Goal: Information Seeking & Learning: Learn about a topic

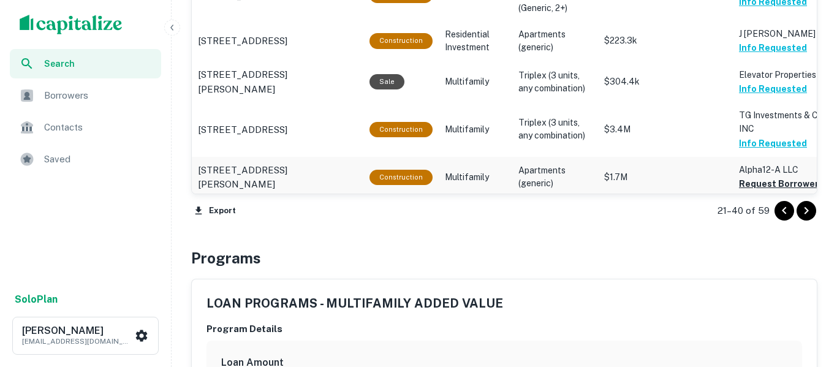
scroll to position [1561, 0]
click at [744, 181] on button "Request Borrower Info" at bounding box center [788, 183] width 99 height 15
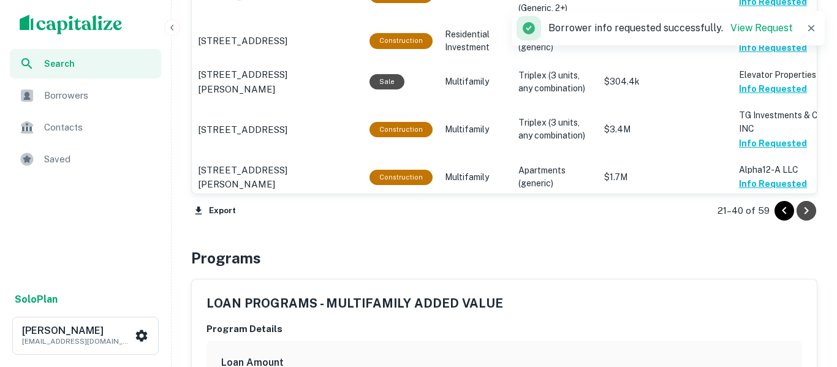
click at [808, 209] on icon "Go to next page" at bounding box center [806, 210] width 15 height 15
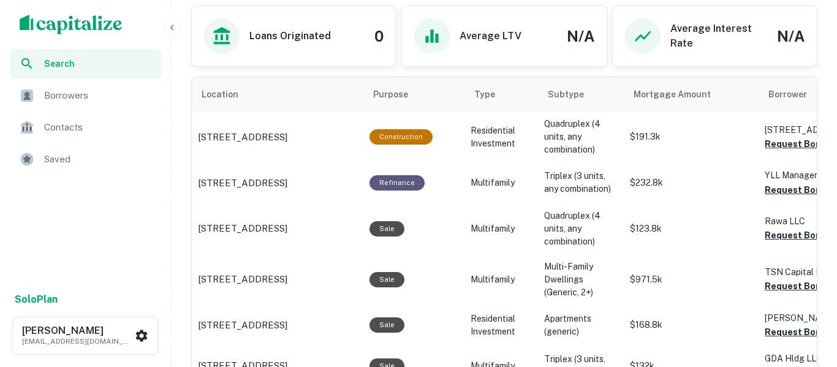
scroll to position [712, 0]
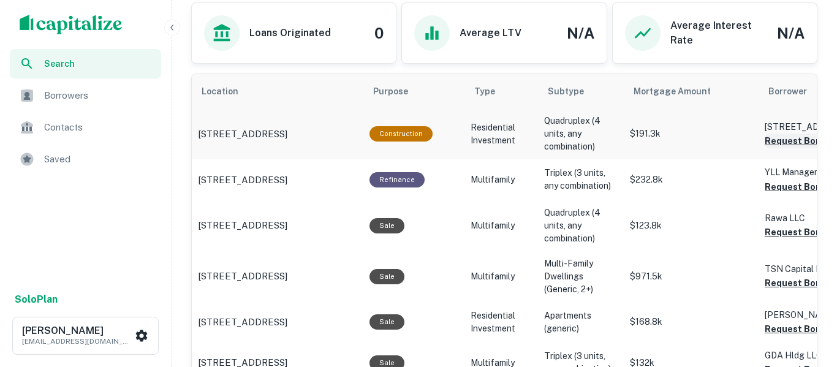
click at [793, 143] on button "Request Borrower Info" at bounding box center [813, 141] width 99 height 15
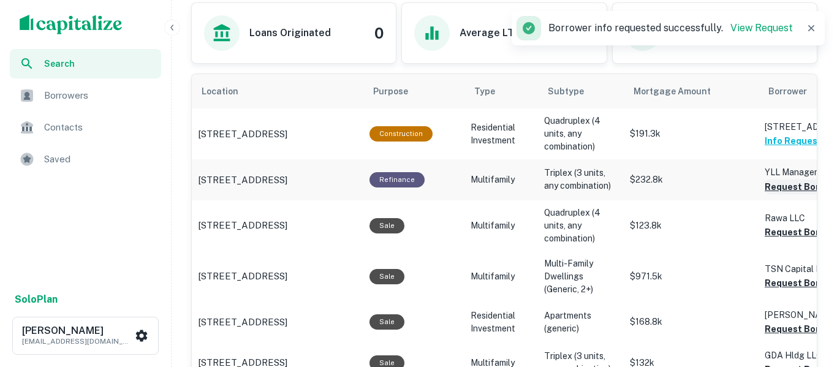
click at [789, 193] on button "Request Borrower Info" at bounding box center [813, 186] width 99 height 15
click at [791, 235] on button "Request Borrower Info" at bounding box center [813, 232] width 99 height 15
click at [775, 283] on iframe "Chat Widget" at bounding box center [805, 298] width 61 height 59
click at [782, 331] on button "Request Borrower Info" at bounding box center [813, 329] width 99 height 15
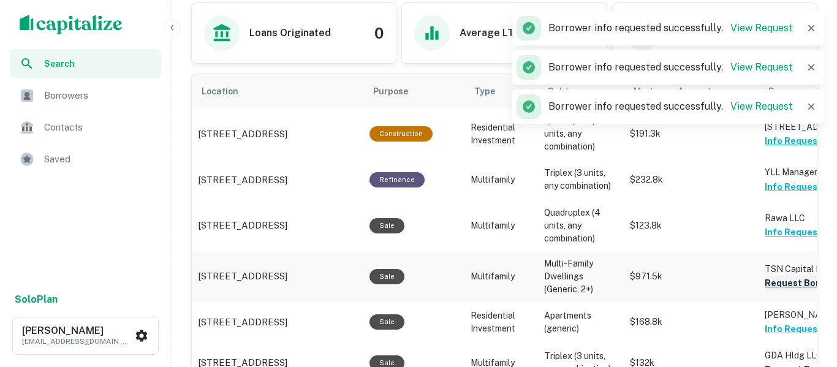
click at [771, 286] on button "Request Borrower Info" at bounding box center [813, 283] width 99 height 15
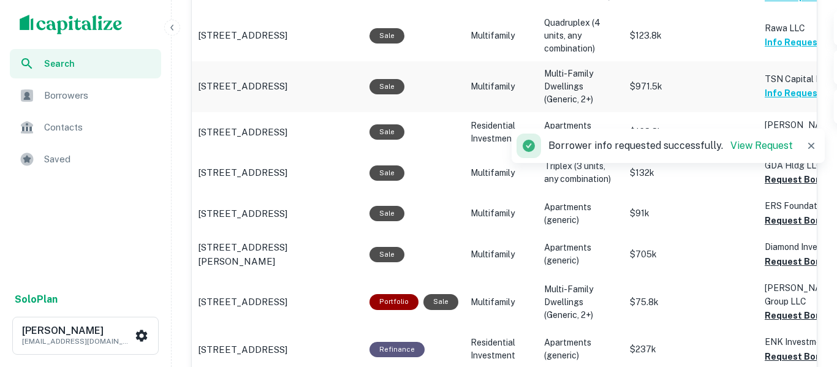
scroll to position [904, 0]
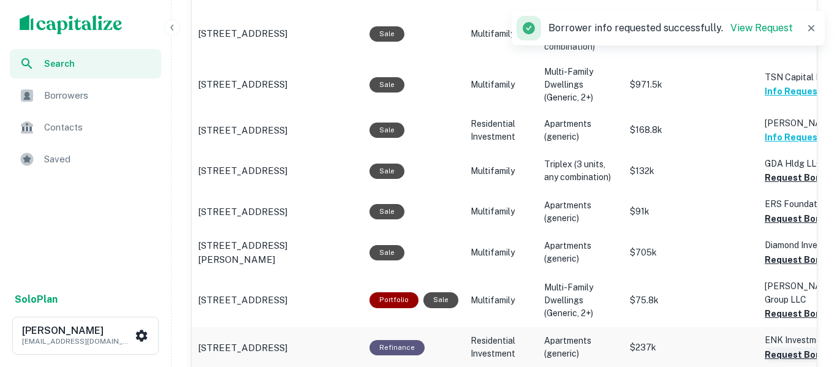
click at [782, 356] on button "Request Borrower Info" at bounding box center [813, 354] width 99 height 15
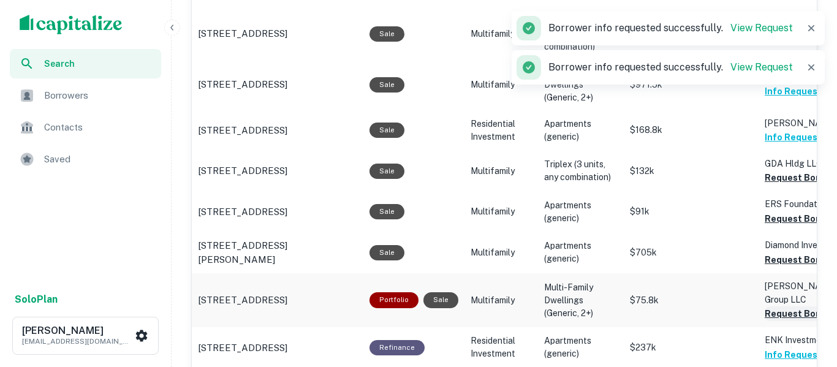
click at [773, 316] on button "Request Borrower Info" at bounding box center [813, 313] width 99 height 15
click at [780, 265] on button "Request Borrower Info" at bounding box center [813, 259] width 99 height 15
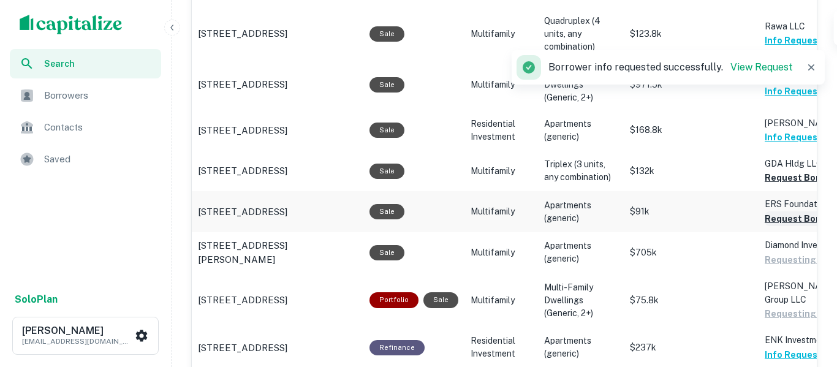
click at [784, 223] on button "Request Borrower Info" at bounding box center [813, 218] width 99 height 15
click at [796, 181] on button "Request Borrower Info" at bounding box center [813, 177] width 99 height 15
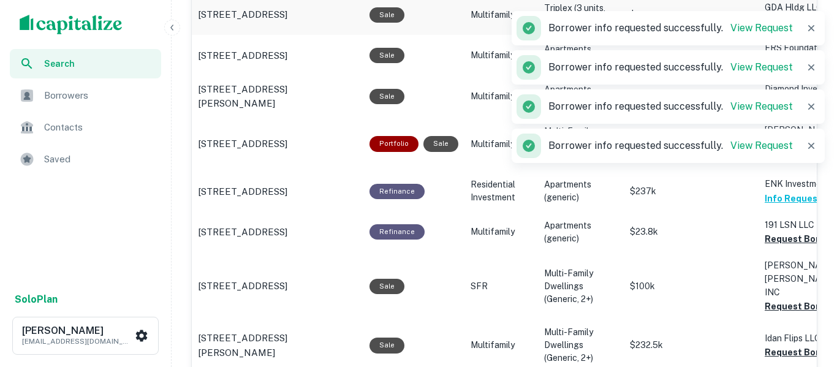
scroll to position [1062, 0]
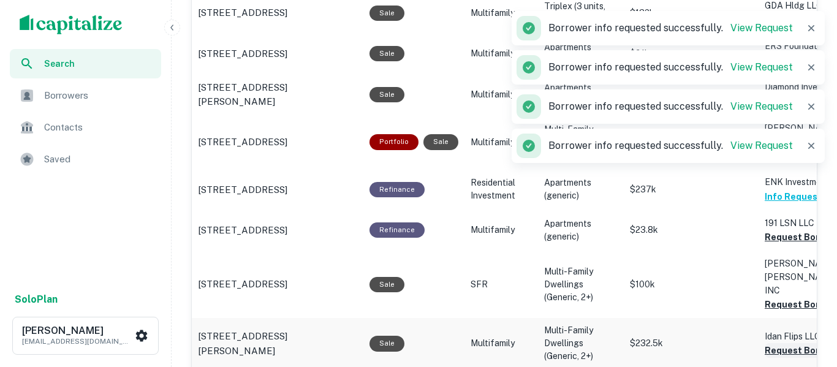
click at [781, 343] on button "Request Borrower Info" at bounding box center [813, 350] width 99 height 15
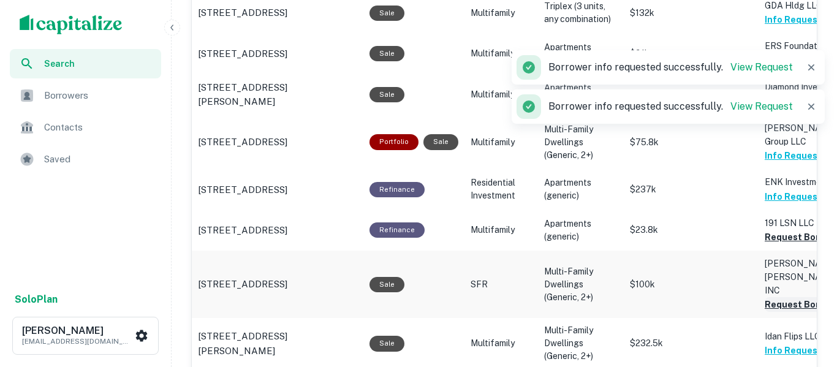
click at [769, 297] on button "Request Borrower Info" at bounding box center [813, 304] width 99 height 15
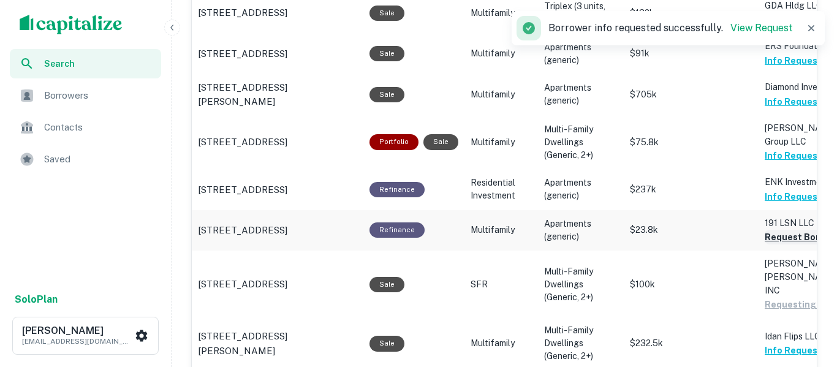
click at [782, 238] on button "Request Borrower Info" at bounding box center [813, 237] width 99 height 15
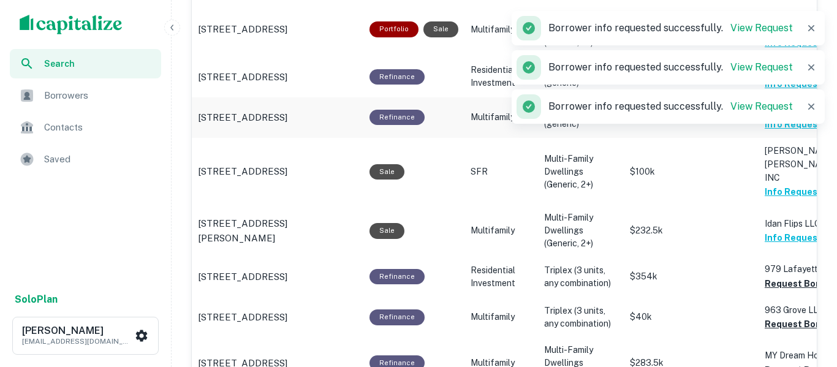
scroll to position [1176, 0]
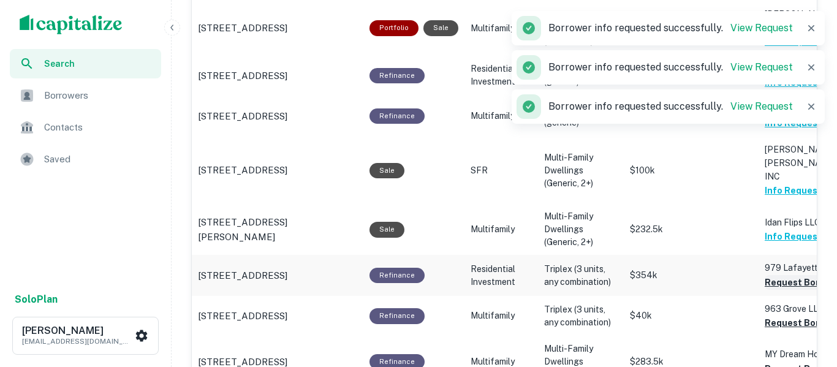
click at [775, 275] on button "Request Borrower Info" at bounding box center [813, 282] width 99 height 15
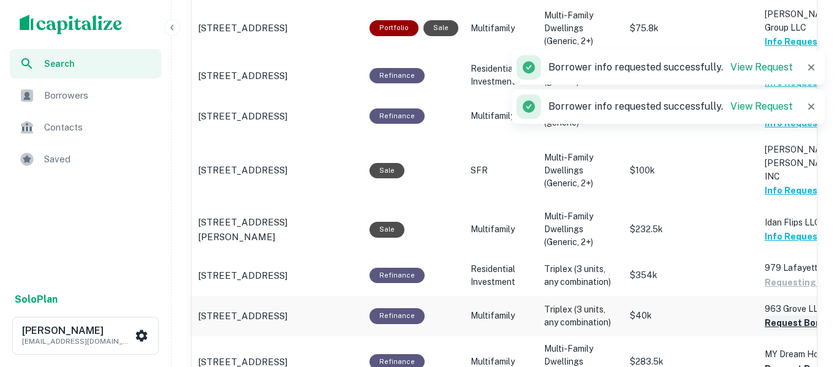
click at [770, 315] on button "Request Borrower Info" at bounding box center [813, 322] width 99 height 15
click at [784, 361] on button "Request Borrower Info" at bounding box center [813, 368] width 99 height 15
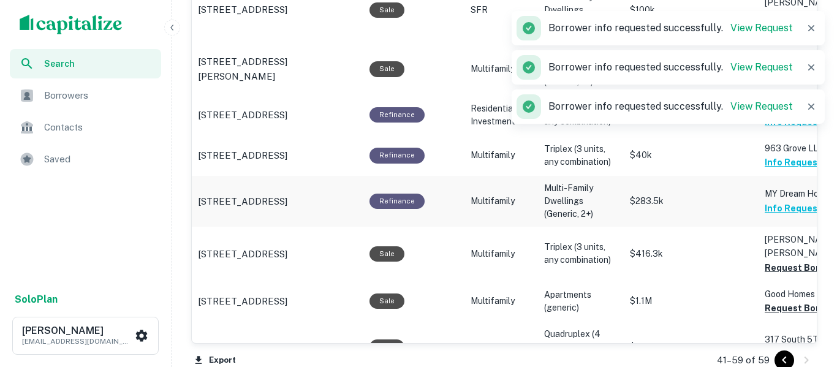
scroll to position [1337, 0]
click at [780, 346] on button "Request Borrower Info" at bounding box center [813, 353] width 99 height 15
click at [768, 300] on button "Request Borrower Info" at bounding box center [813, 307] width 99 height 15
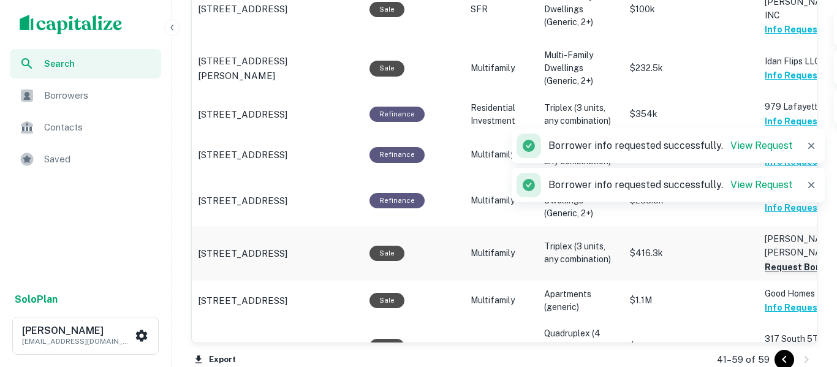
click at [780, 260] on button "Request Borrower Info" at bounding box center [813, 267] width 99 height 15
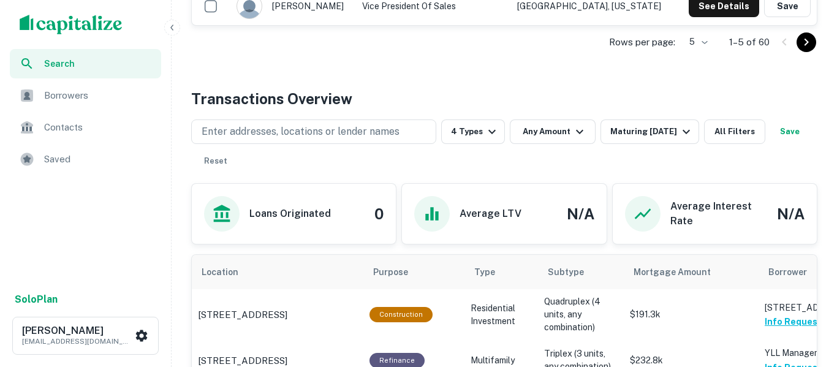
scroll to position [532, 0]
click at [770, 143] on button "Save" at bounding box center [789, 131] width 39 height 25
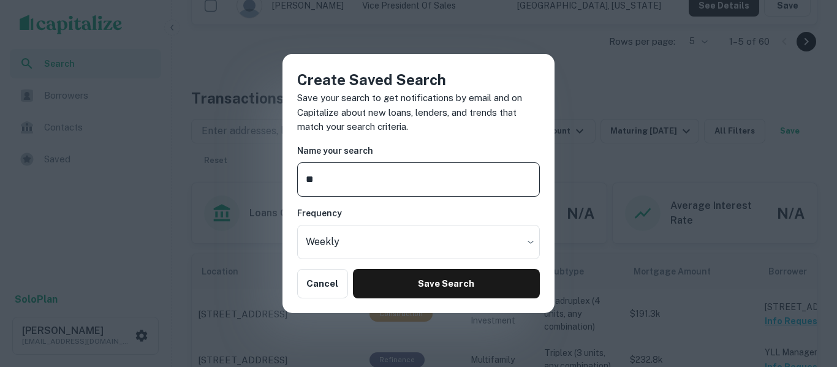
type input "*"
click at [836, 148] on div "Create Saved Search Save your search to get notifications by email and on Capit…" at bounding box center [418, 183] width 837 height 367
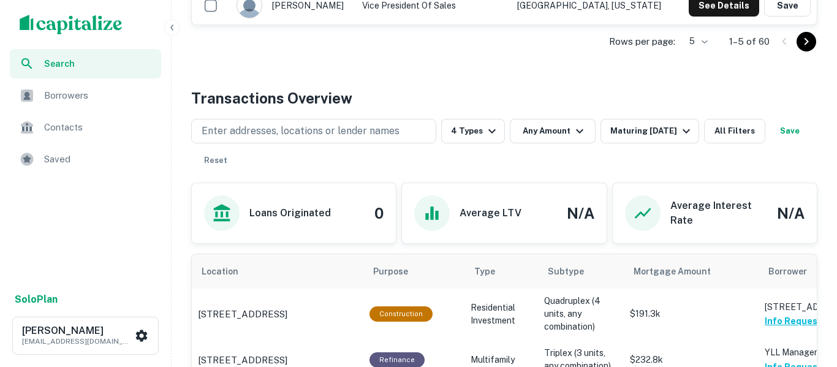
click at [800, 121] on div "Enter addresses, locations or lender names 4 Types Any Amount Maturing In 120 D…" at bounding box center [504, 146] width 626 height 54
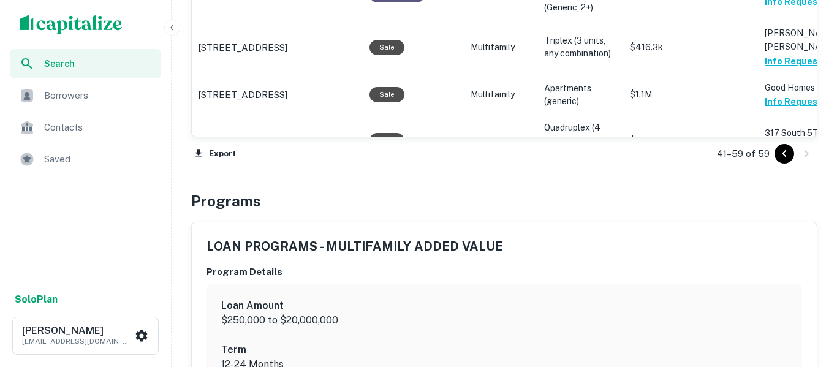
scroll to position [1548, 0]
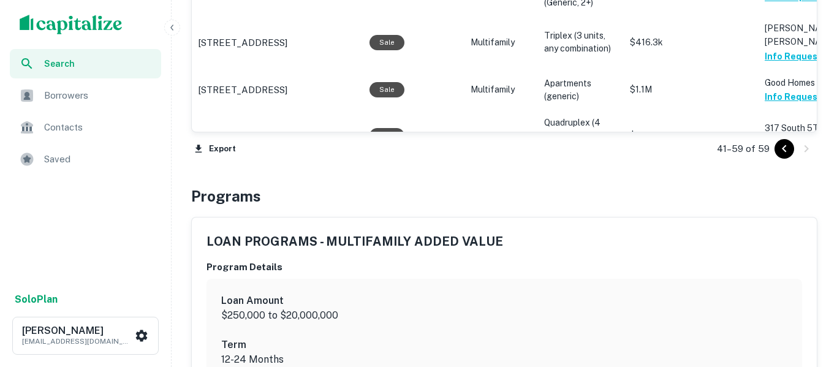
click at [793, 153] on div at bounding box center [795, 149] width 42 height 20
click at [790, 155] on icon "Go to previous page" at bounding box center [784, 148] width 15 height 15
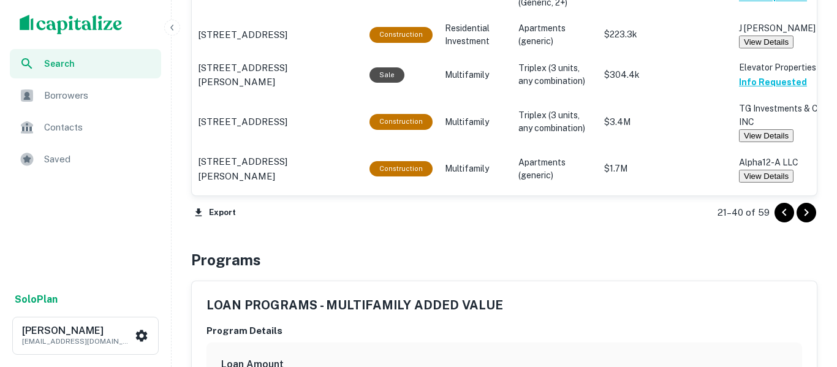
scroll to position [1563, 0]
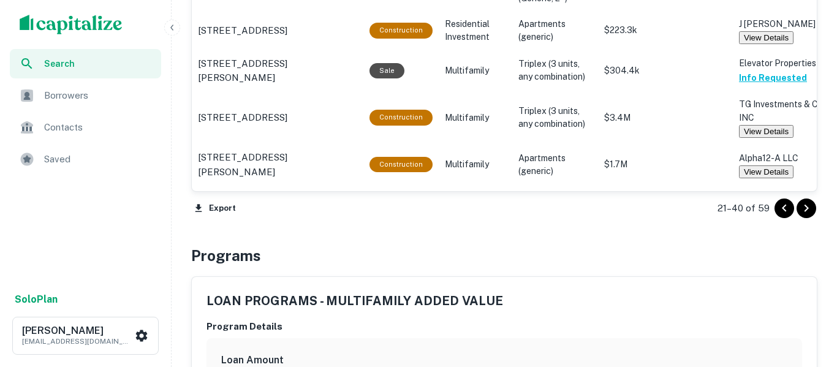
click at [786, 213] on icon "Go to previous page" at bounding box center [784, 208] width 15 height 15
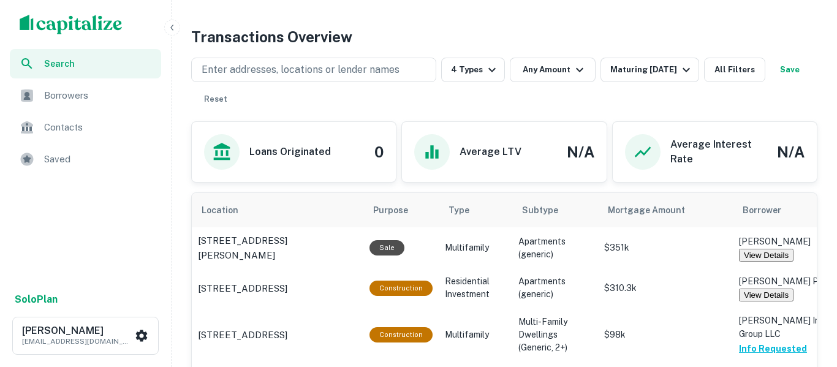
scroll to position [587, 0]
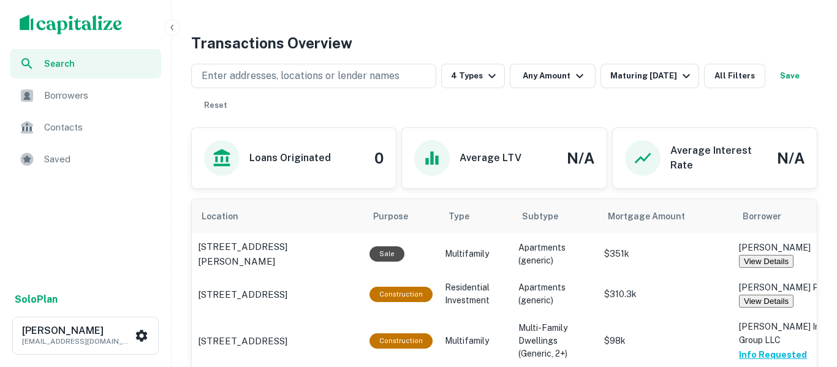
click at [115, 70] on span "Search" at bounding box center [99, 63] width 110 height 13
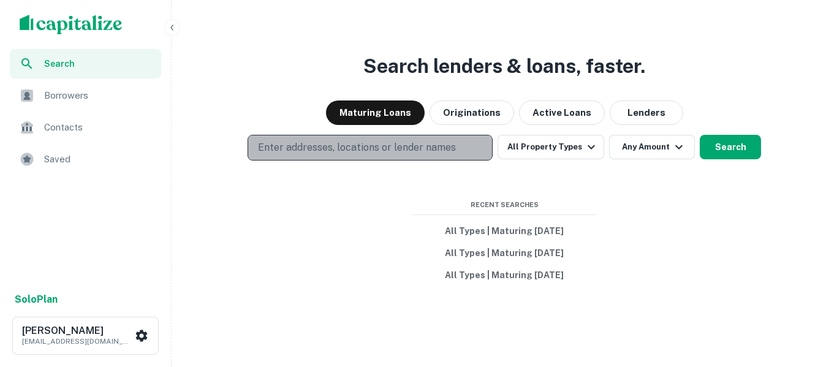
click at [326, 153] on p "Enter addresses, locations or lender names" at bounding box center [357, 147] width 198 height 15
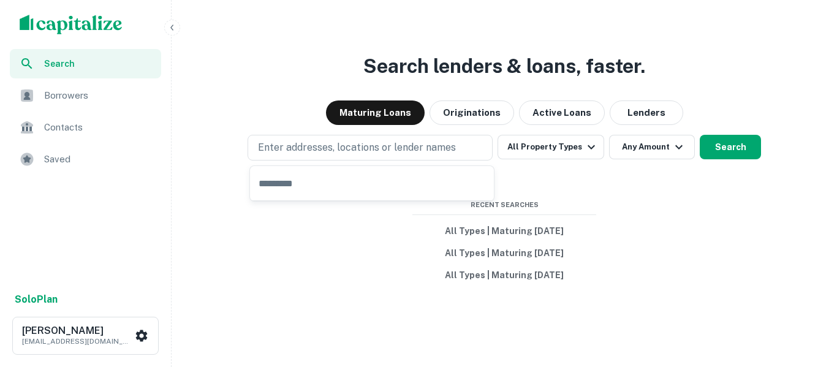
click at [323, 183] on input "text" at bounding box center [372, 183] width 244 height 34
type input "*********"
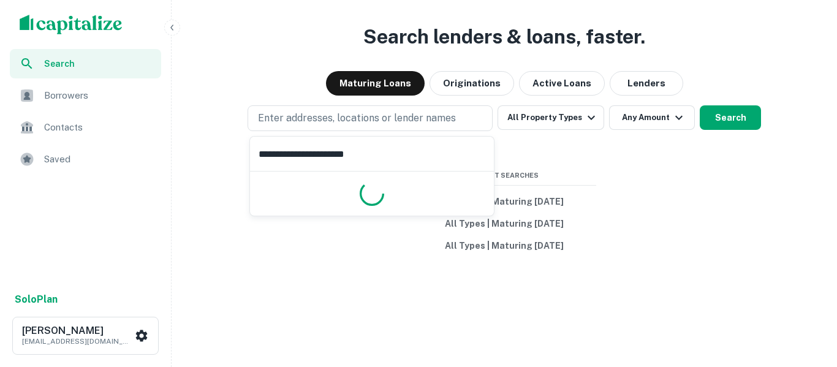
scroll to position [80, 0]
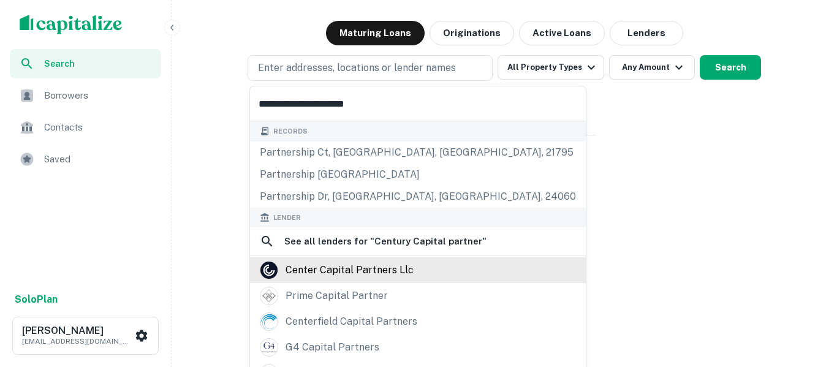
type input "**********"
click at [382, 271] on div "center capital partners llc" at bounding box center [349, 270] width 128 height 18
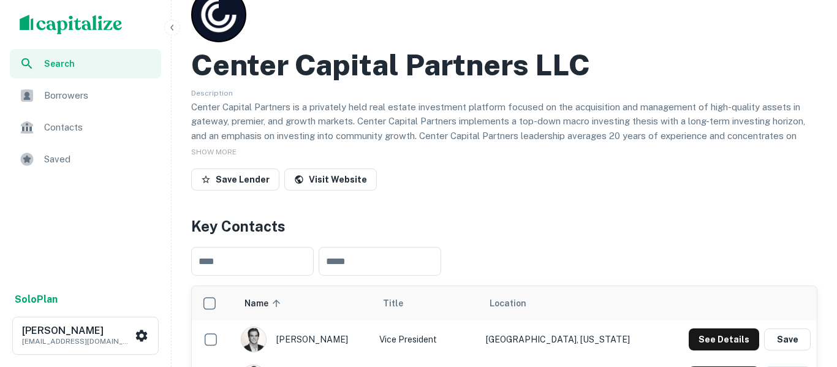
scroll to position [55, 0]
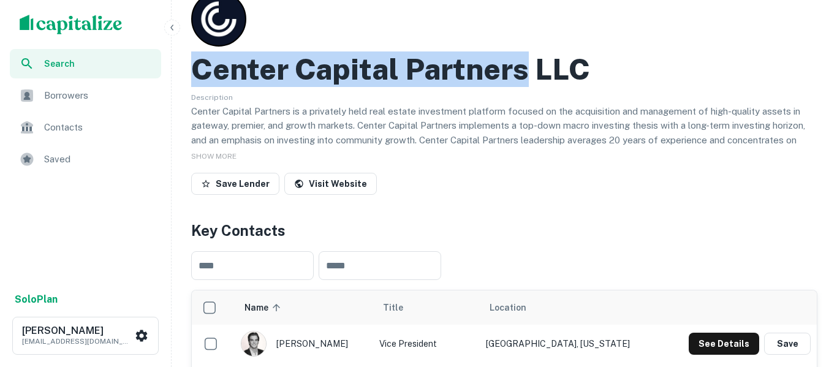
drag, startPoint x: 528, startPoint y: 71, endPoint x: 197, endPoint y: 69, distance: 331.4
click at [197, 69] on h2 "Center Capital Partners LLC" at bounding box center [390, 69] width 399 height 36
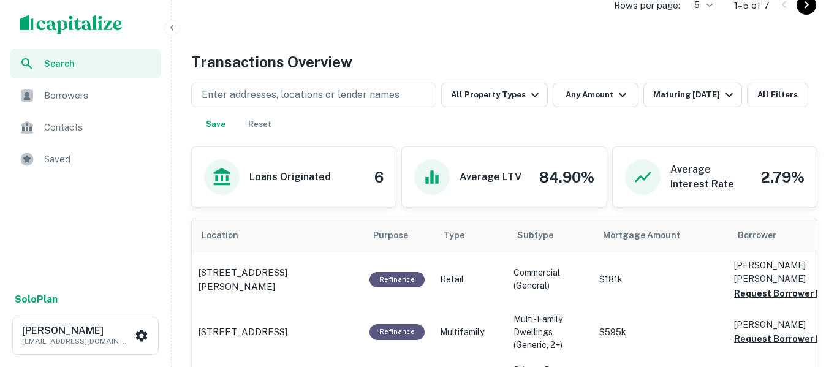
scroll to position [583, 0]
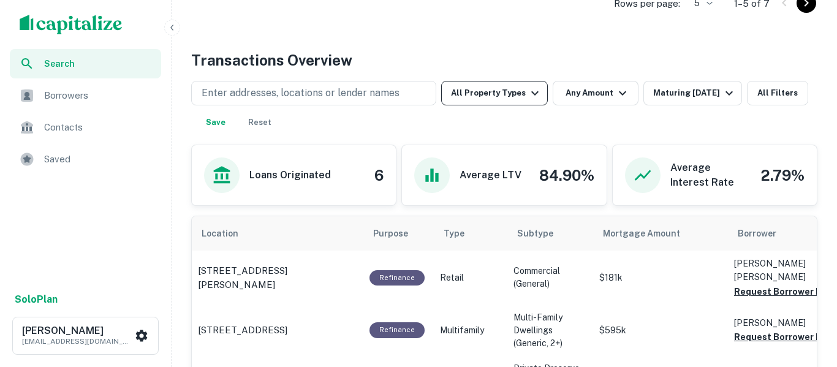
click at [533, 98] on icon "button" at bounding box center [534, 93] width 15 height 15
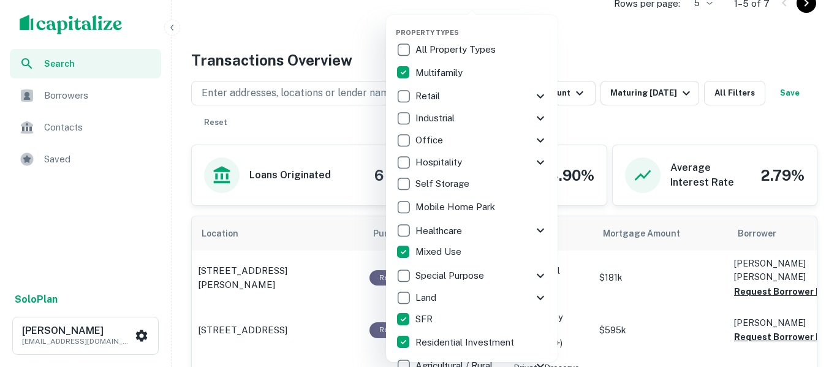
click at [623, 43] on div at bounding box center [418, 183] width 837 height 367
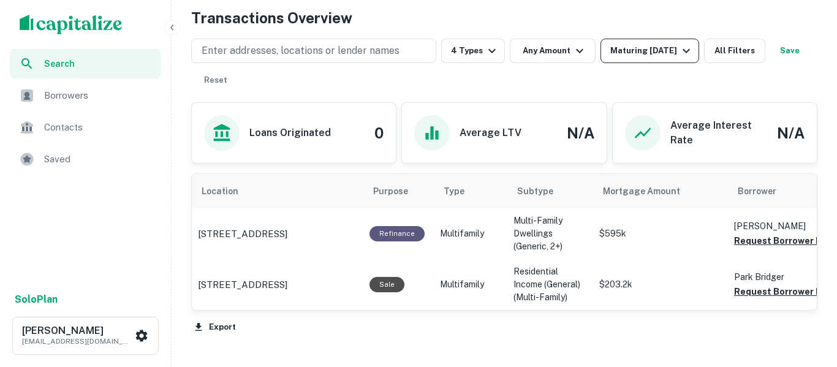
click at [655, 56] on div "Maturing [DATE]" at bounding box center [651, 50] width 83 height 15
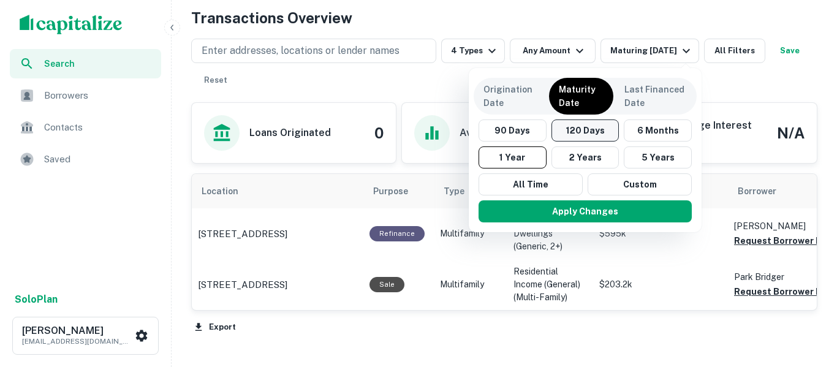
click at [590, 134] on button "120 Days" at bounding box center [585, 130] width 68 height 22
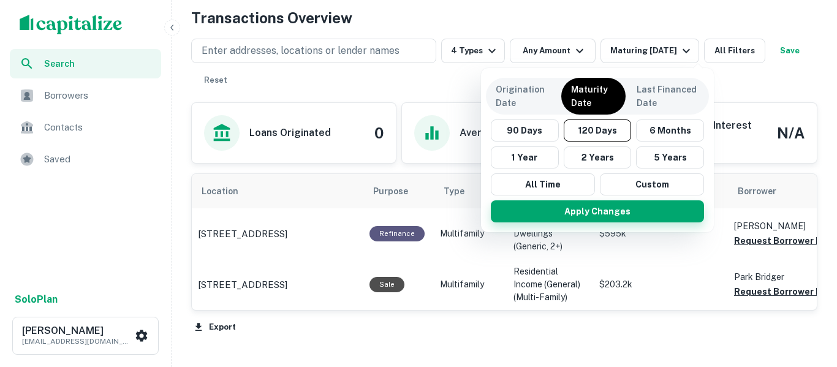
click at [609, 219] on button "Apply Changes" at bounding box center [597, 211] width 213 height 22
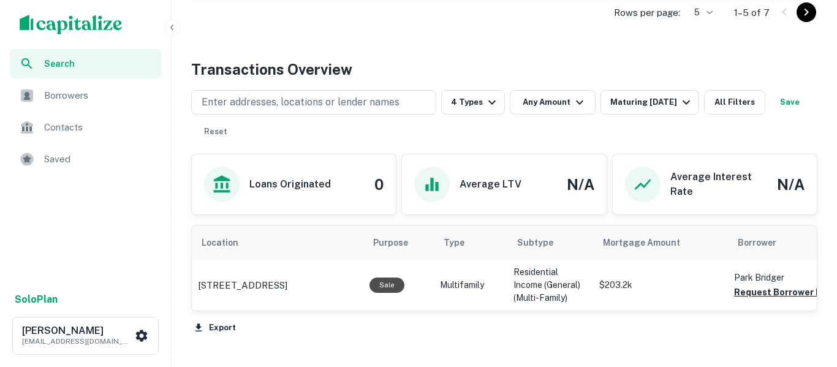
scroll to position [625, 0]
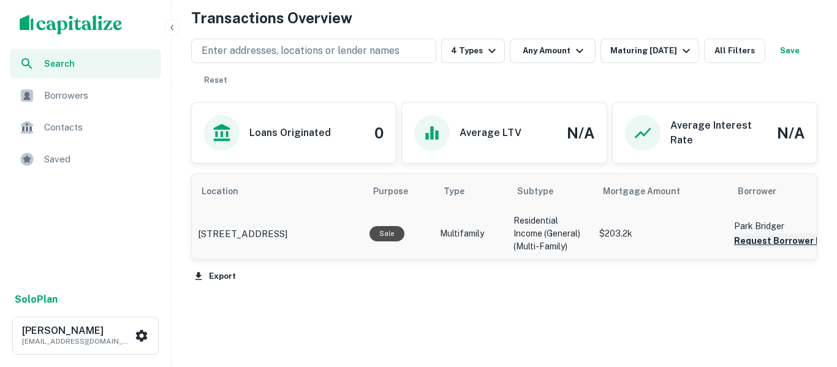
click at [754, 243] on button "Request Borrower Info" at bounding box center [783, 240] width 99 height 15
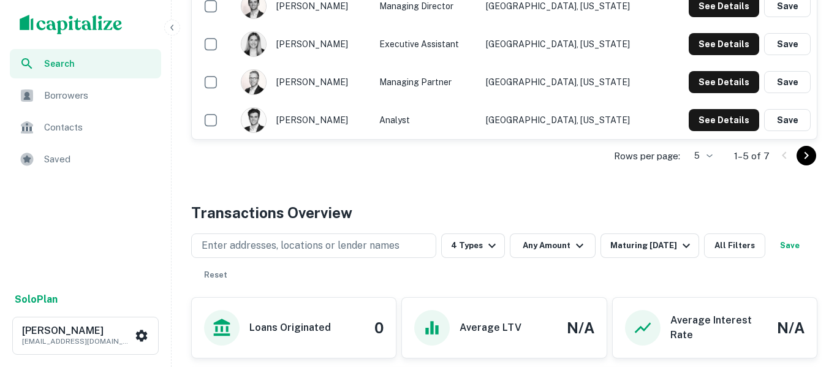
scroll to position [431, 0]
click at [770, 257] on button "Save" at bounding box center [789, 245] width 39 height 25
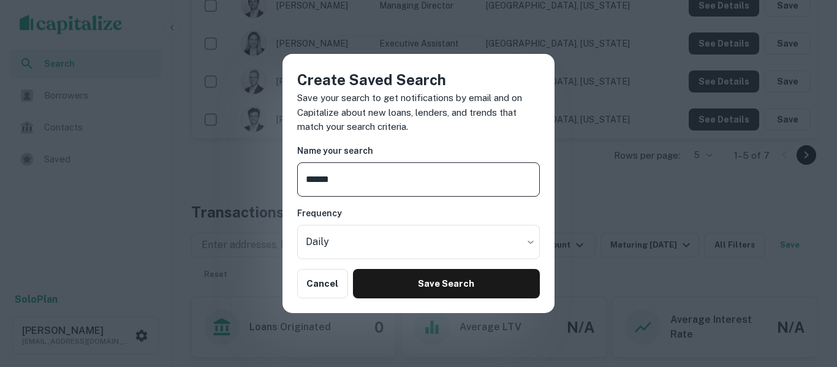
type input "******"
click at [601, 184] on div "Create Saved Search Save your search to get notifications by email and on Capit…" at bounding box center [418, 183] width 837 height 367
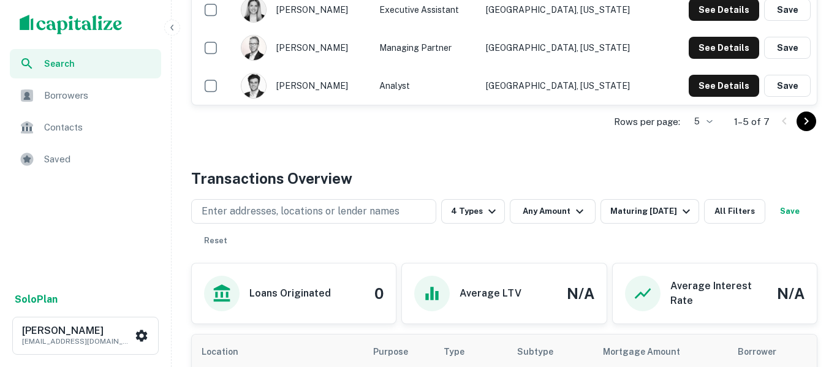
scroll to position [466, 0]
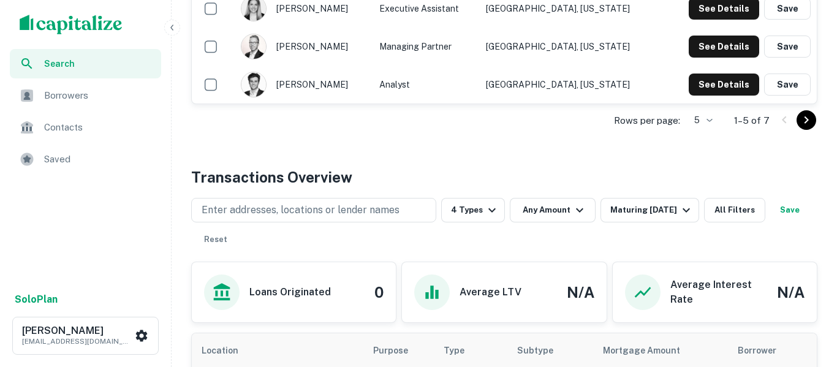
click at [770, 222] on button "Save" at bounding box center [789, 210] width 39 height 25
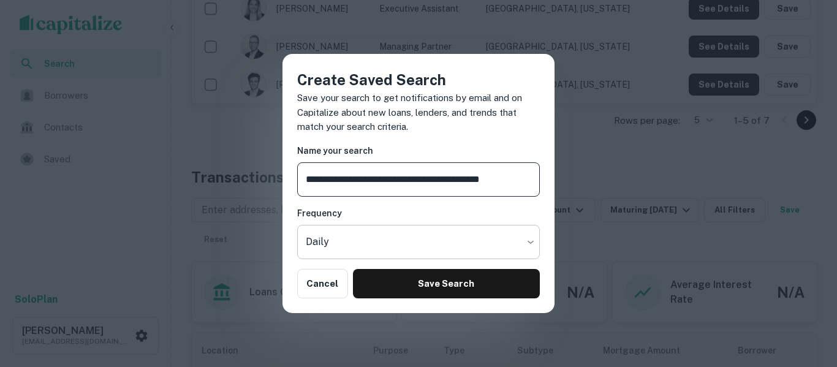
type input "**********"
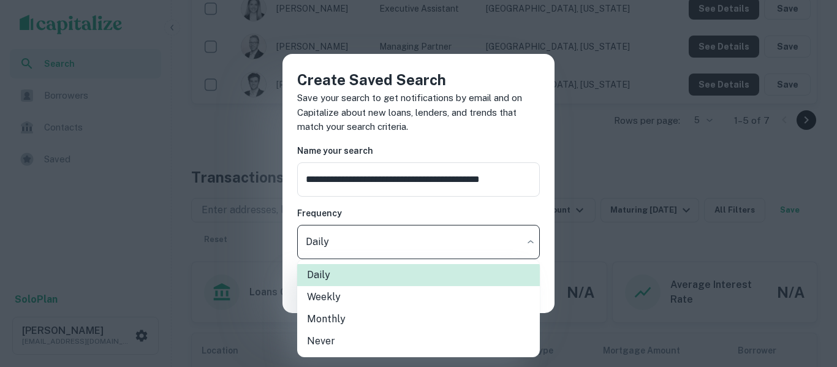
click at [391, 303] on li "Weekly" at bounding box center [418, 297] width 243 height 22
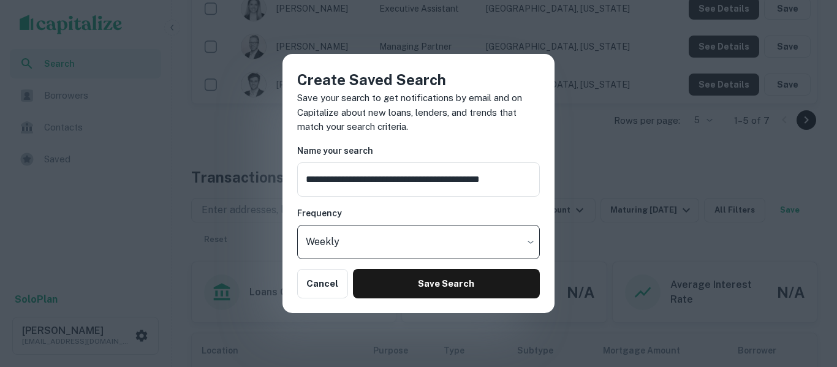
type input "******"
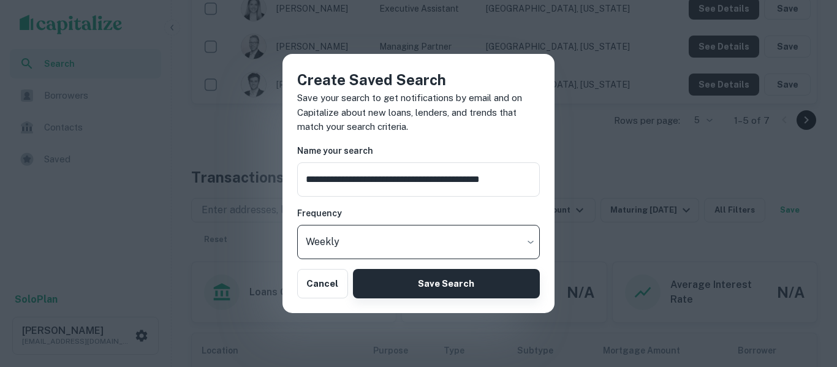
click at [455, 293] on button "Save Search" at bounding box center [446, 283] width 187 height 29
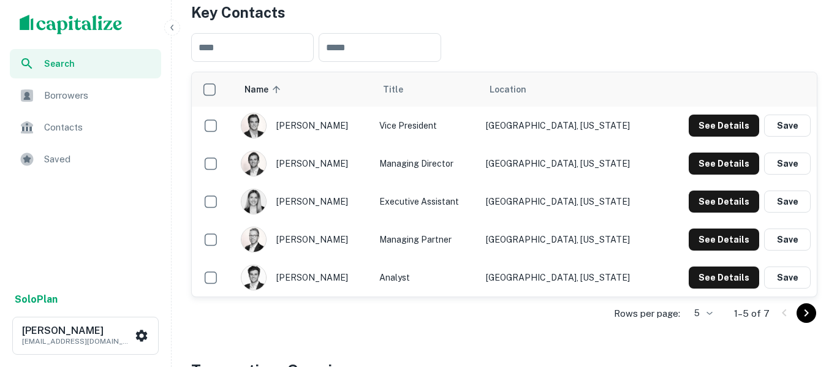
scroll to position [270, 0]
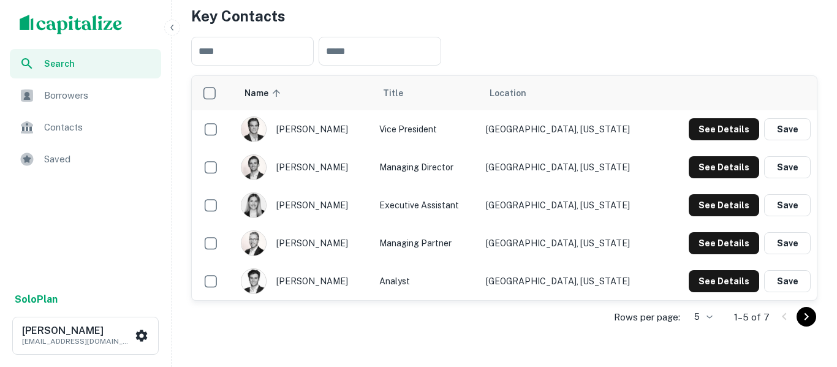
click at [65, 66] on span "Search" at bounding box center [99, 63] width 110 height 13
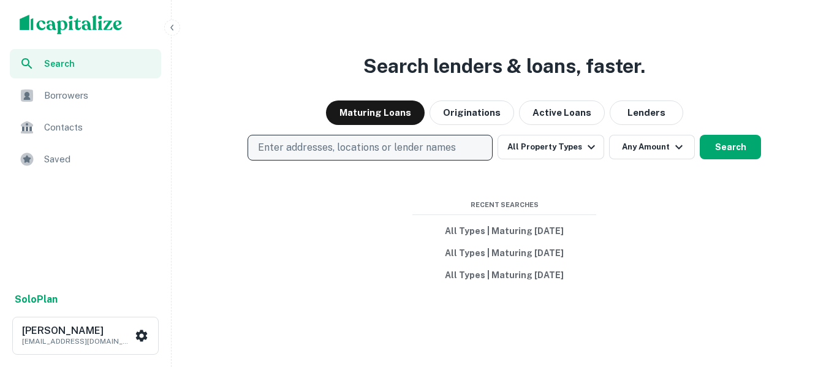
click at [405, 145] on p "Enter addresses, locations or lender names" at bounding box center [357, 147] width 198 height 15
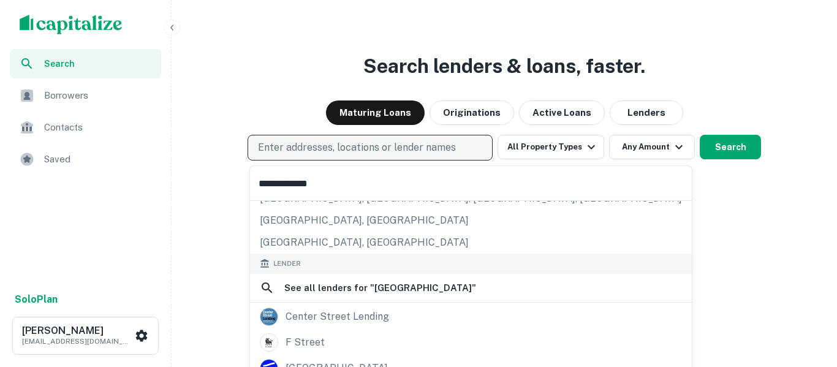
scroll to position [144, 0]
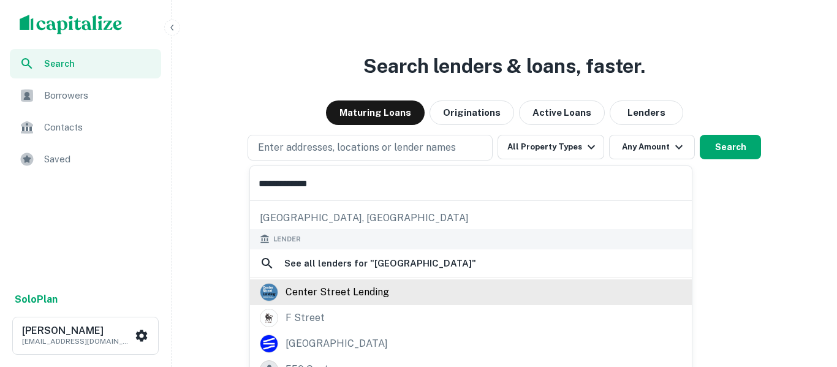
type input "**********"
click at [382, 289] on div "center street lending" at bounding box center [337, 292] width 104 height 18
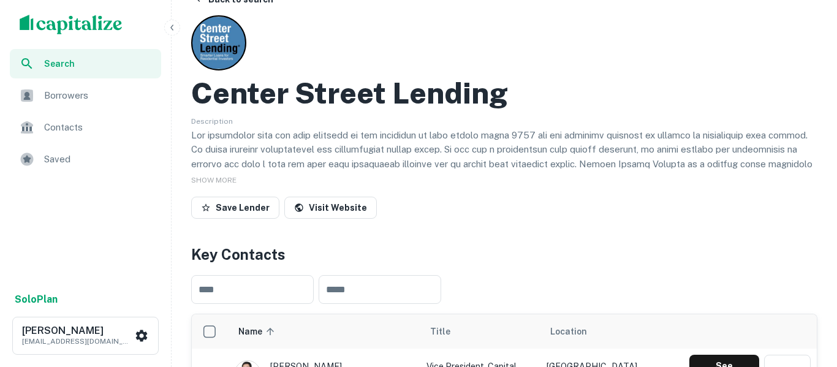
scroll to position [25, 0]
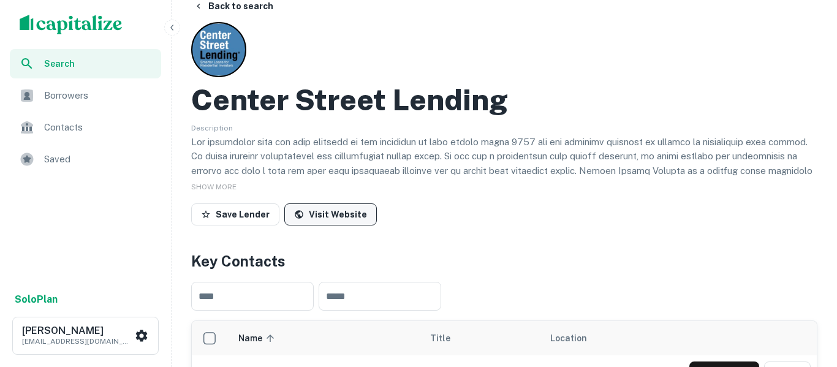
click at [337, 215] on link "Visit Website" at bounding box center [330, 214] width 92 height 22
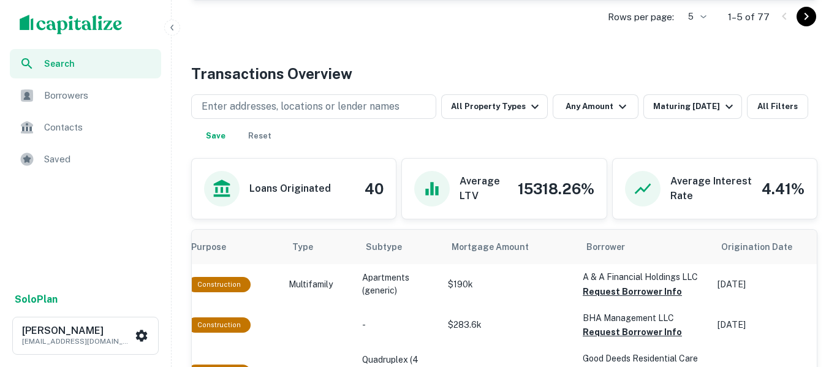
scroll to position [568, 0]
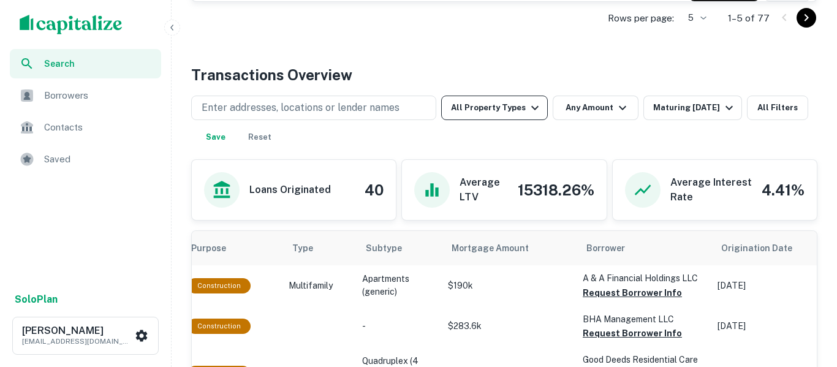
click at [538, 108] on icon "button" at bounding box center [534, 107] width 15 height 15
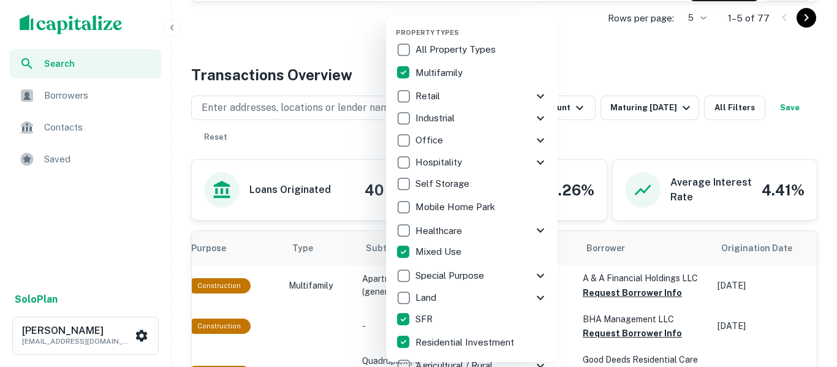
click at [621, 63] on div at bounding box center [418, 183] width 837 height 367
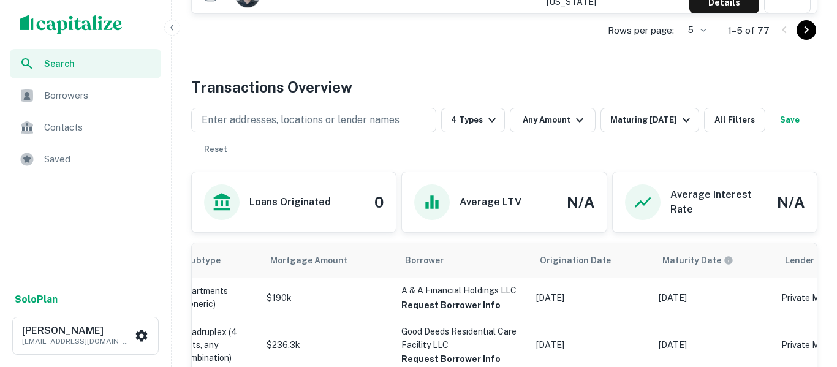
scroll to position [559, 0]
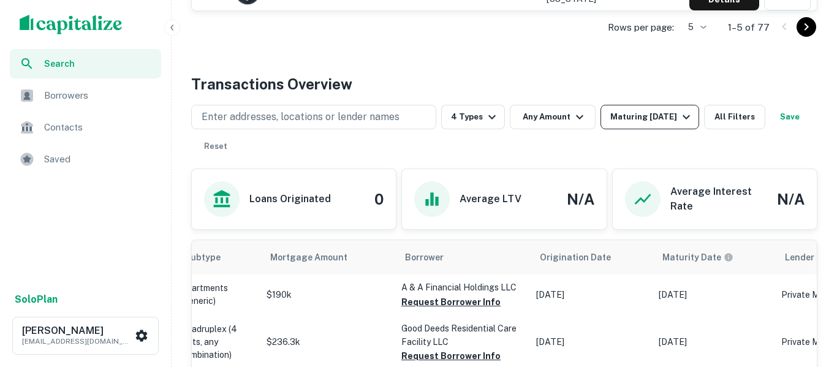
click at [654, 113] on div "Maturing [DATE]" at bounding box center [651, 117] width 83 height 15
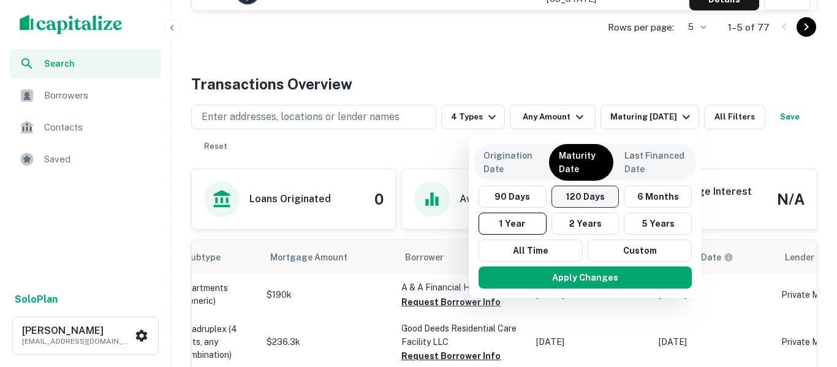
click at [590, 203] on button "120 Days" at bounding box center [585, 197] width 68 height 22
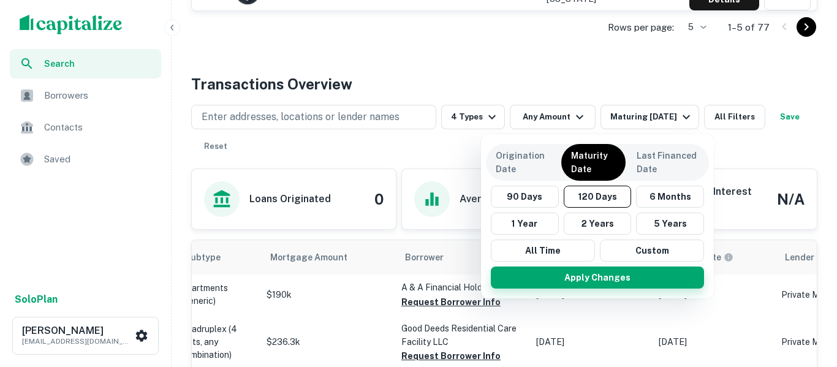
click at [605, 280] on button "Apply Changes" at bounding box center [597, 277] width 213 height 22
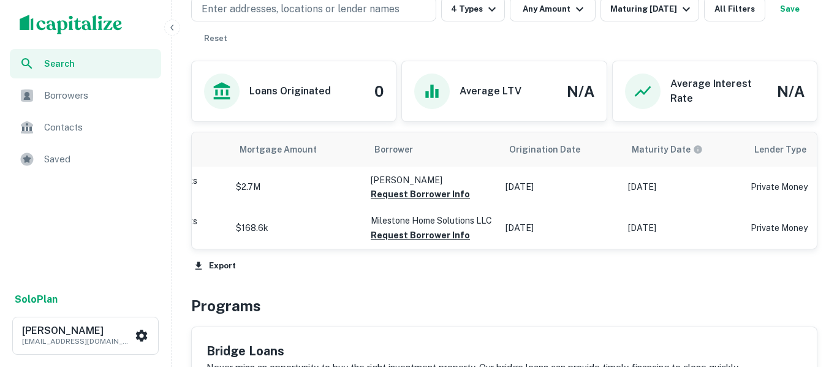
scroll to position [671, 0]
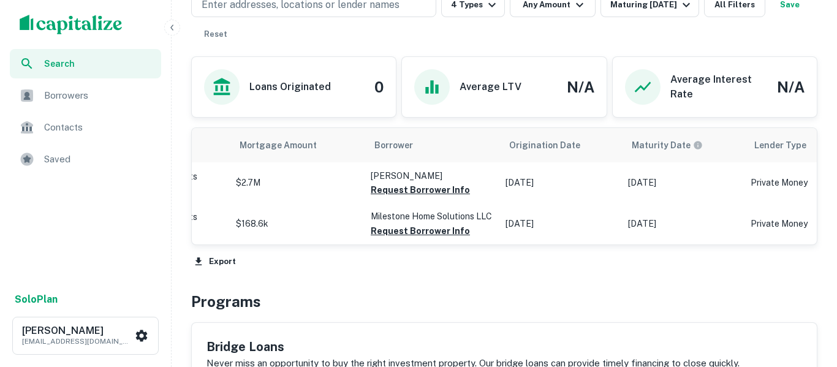
scroll to position [559, 0]
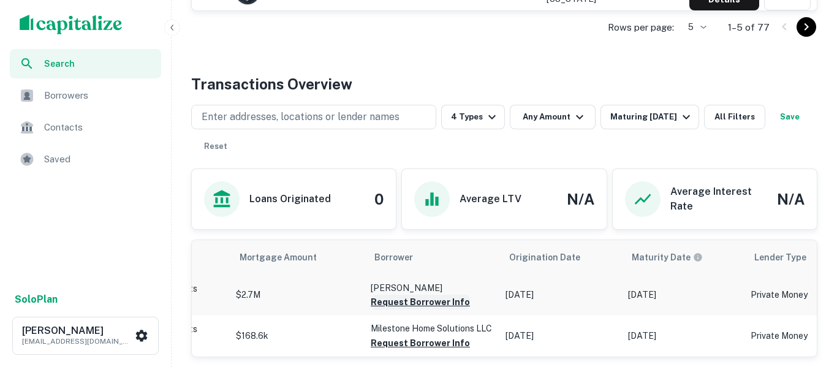
click at [447, 304] on button "Request Borrower Info" at bounding box center [420, 302] width 99 height 15
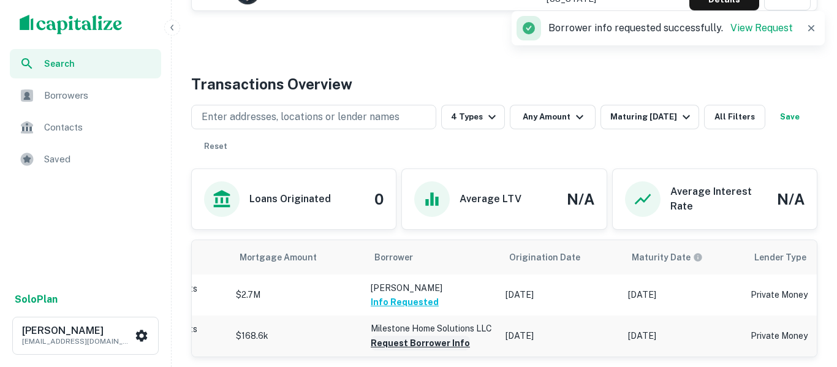
click at [441, 347] on button "Request Borrower Info" at bounding box center [420, 343] width 99 height 15
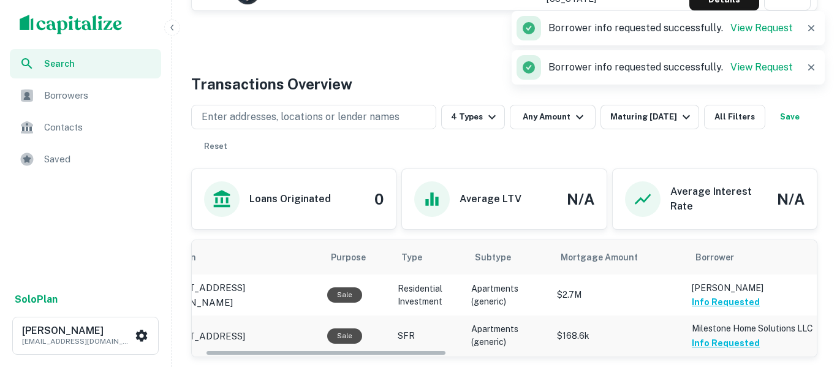
scroll to position [0, 0]
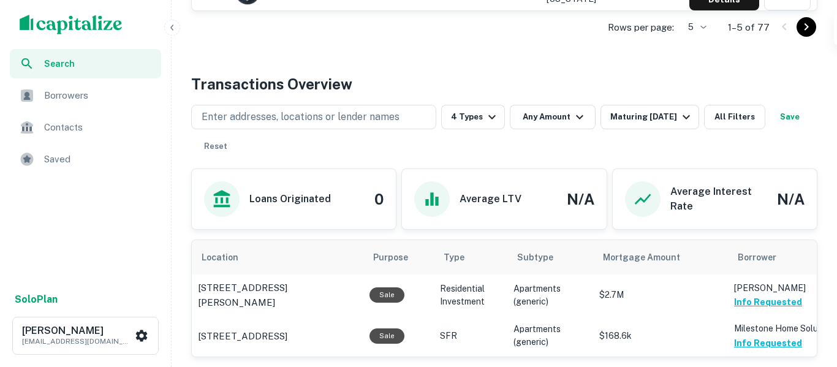
click at [770, 129] on button "Save" at bounding box center [789, 117] width 39 height 25
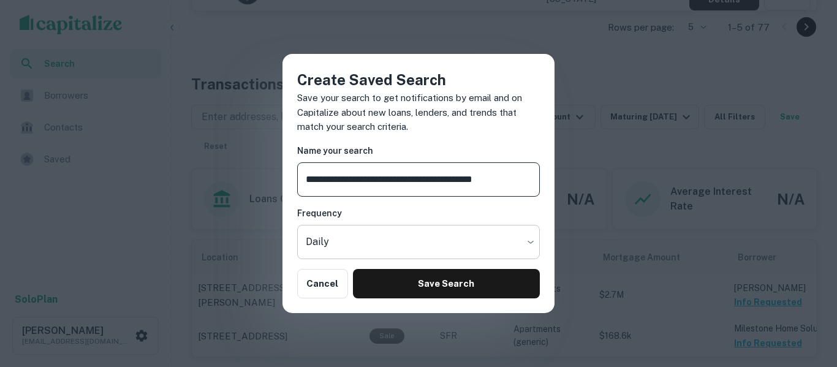
type input "**********"
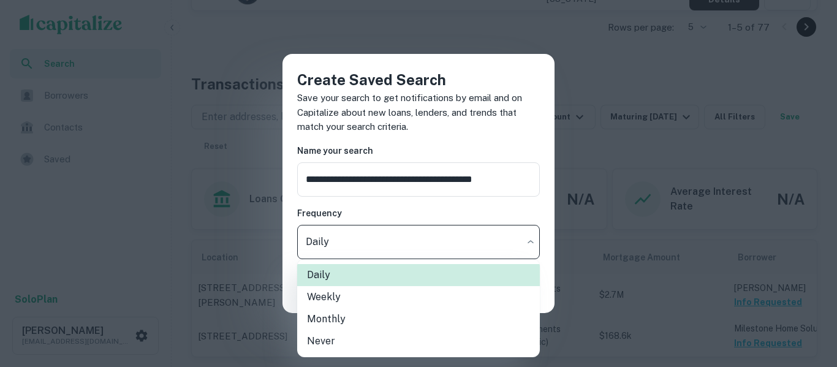
click at [415, 303] on li "Weekly" at bounding box center [418, 297] width 243 height 22
type input "******"
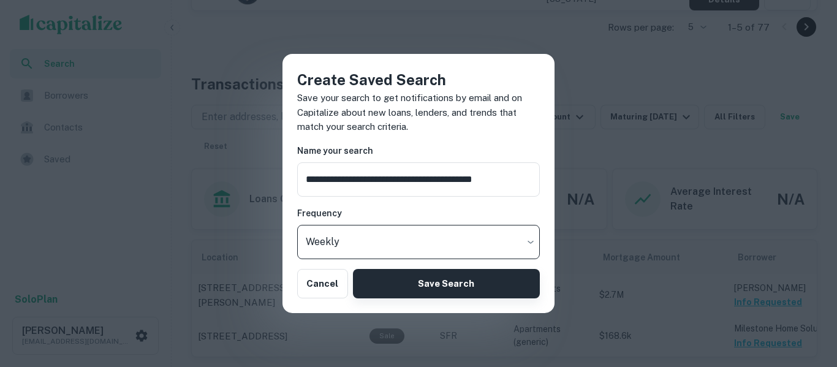
click at [453, 293] on button "Save Search" at bounding box center [446, 283] width 187 height 29
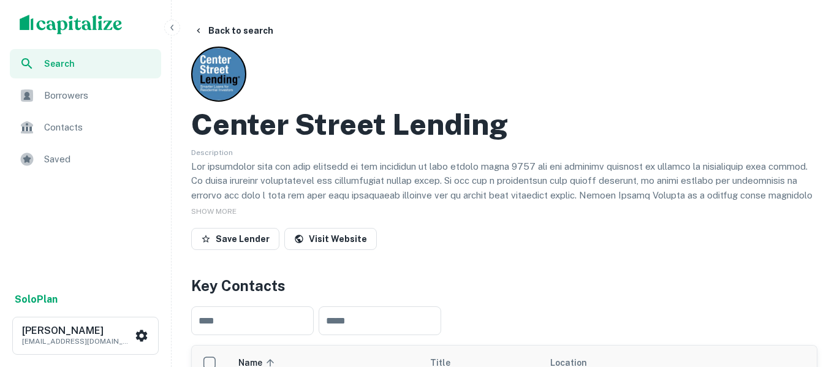
click at [80, 69] on span "Search" at bounding box center [99, 63] width 110 height 13
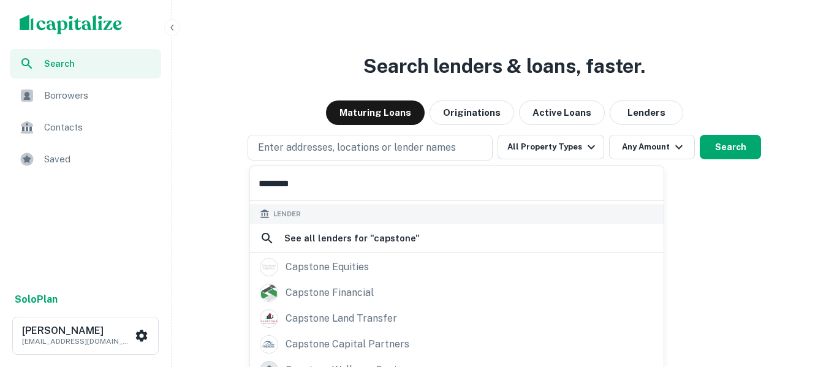
scroll to position [129, 0]
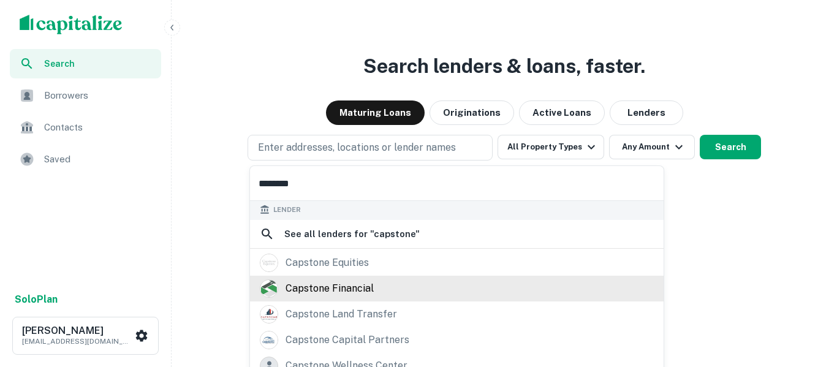
type input "********"
click at [353, 287] on div "capstone financial" at bounding box center [329, 288] width 88 height 18
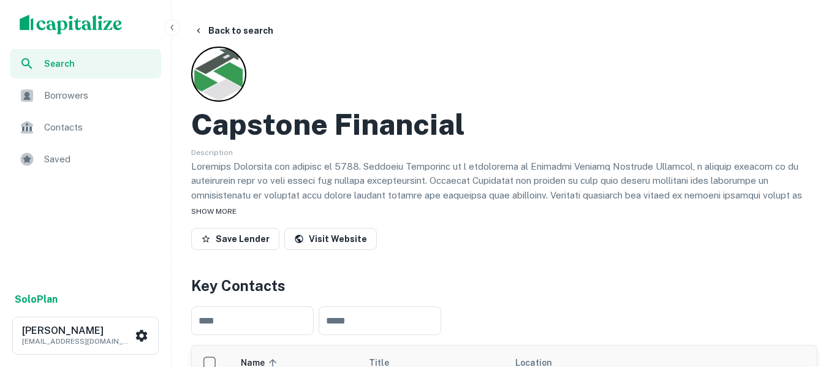
click at [227, 213] on span "SHOW MORE" at bounding box center [213, 211] width 45 height 9
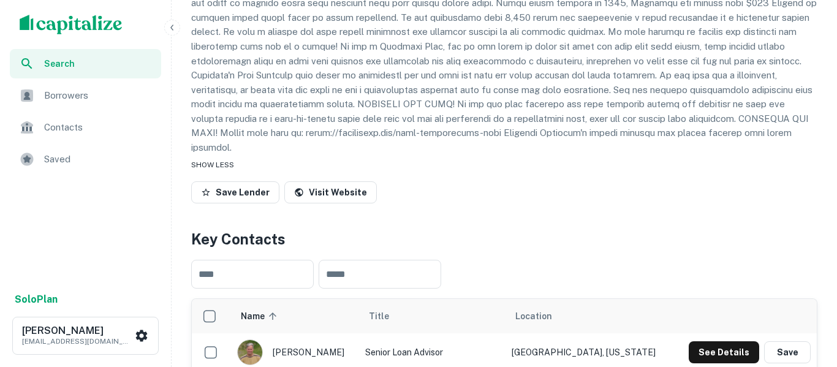
scroll to position [204, 0]
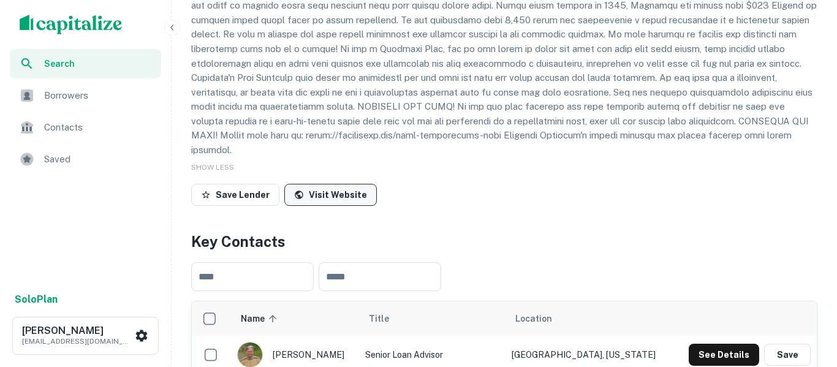
click at [356, 189] on link "Visit Website" at bounding box center [330, 195] width 92 height 22
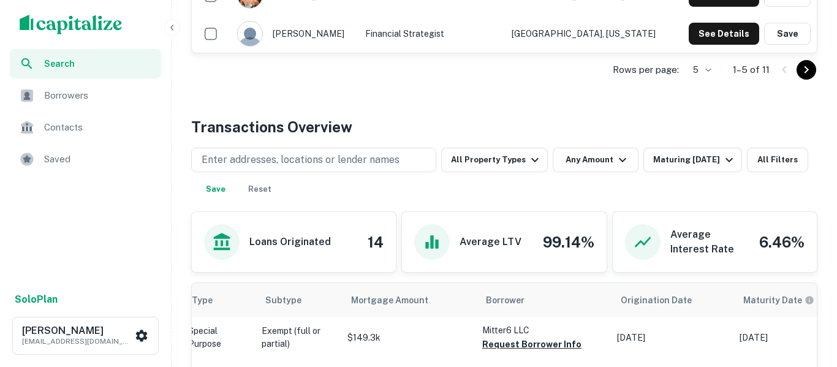
scroll to position [673, 0]
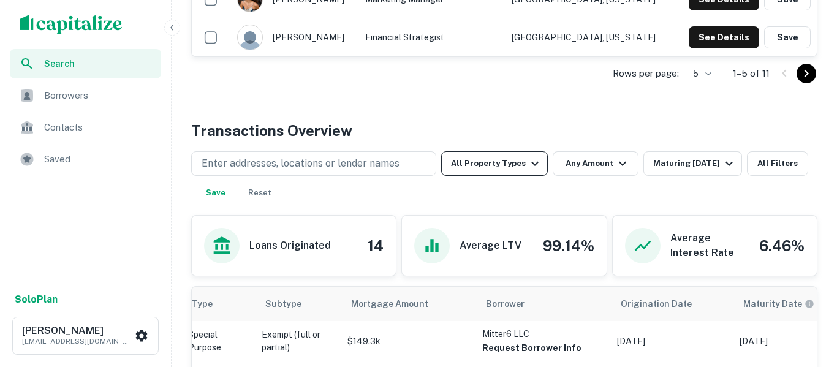
click at [534, 162] on icon "button" at bounding box center [534, 164] width 7 height 4
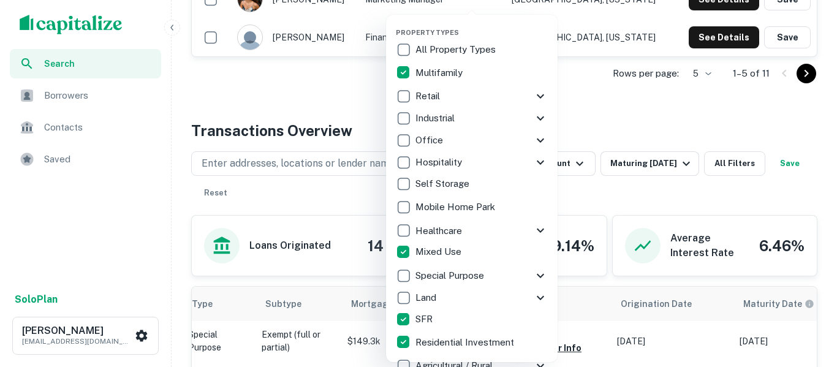
click at [647, 104] on div at bounding box center [418, 183] width 837 height 367
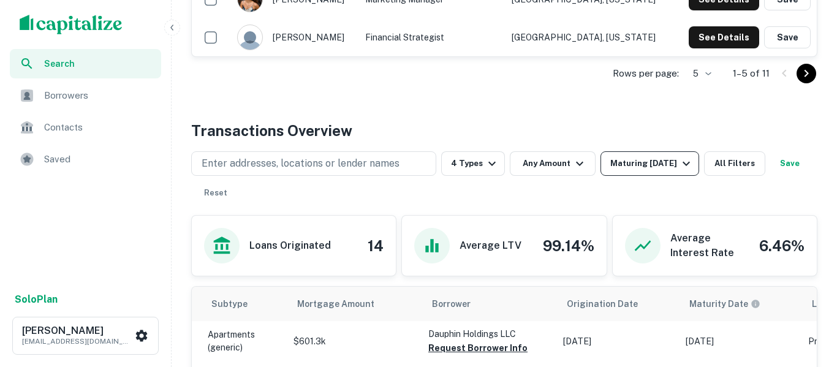
click at [655, 156] on div "Maturing [DATE]" at bounding box center [651, 163] width 83 height 15
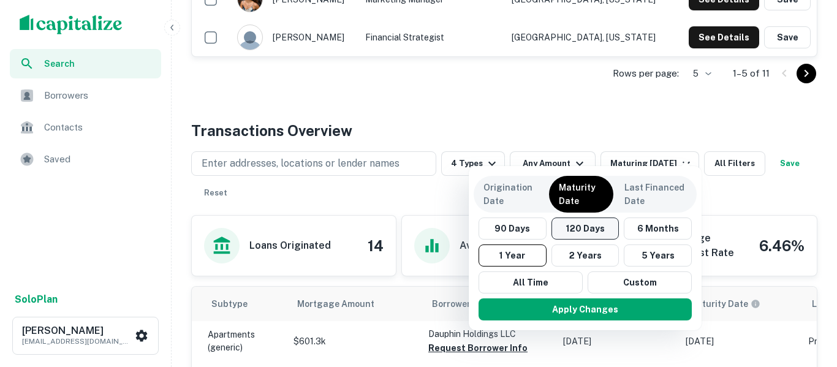
click at [592, 236] on button "120 Days" at bounding box center [585, 228] width 68 height 22
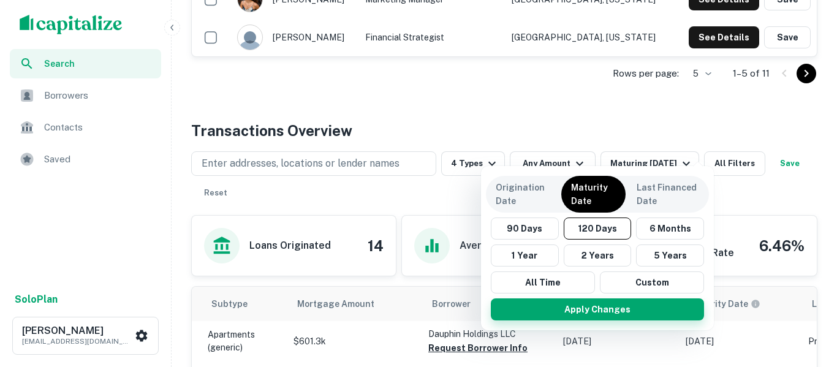
click at [615, 317] on button "Apply Changes" at bounding box center [597, 309] width 213 height 22
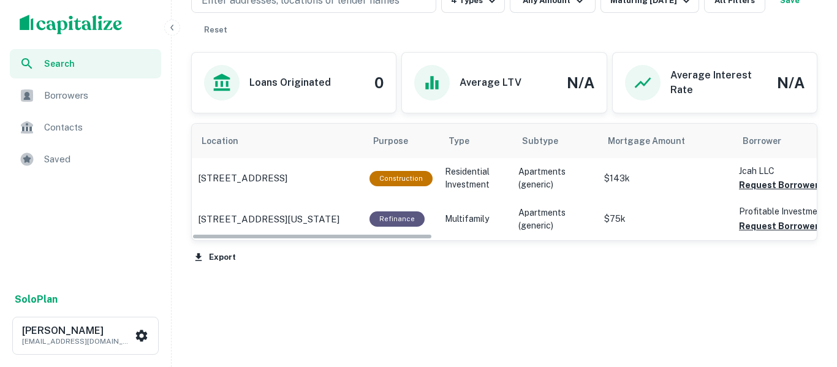
scroll to position [0, 1]
click at [754, 219] on button "Request Borrower Info" at bounding box center [787, 226] width 99 height 15
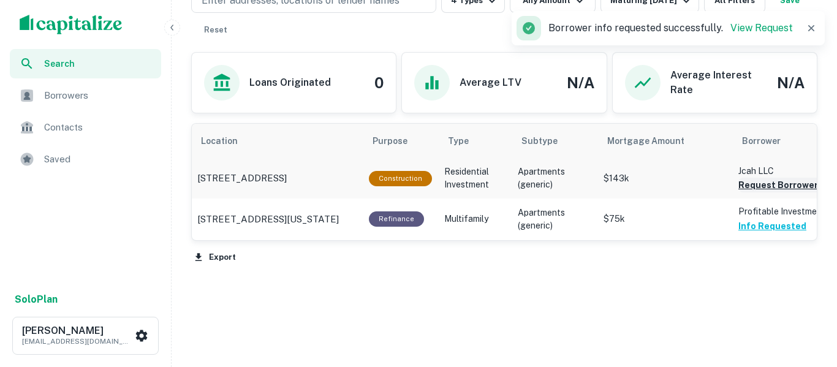
click at [777, 178] on button "Request Borrower Info" at bounding box center [787, 185] width 99 height 15
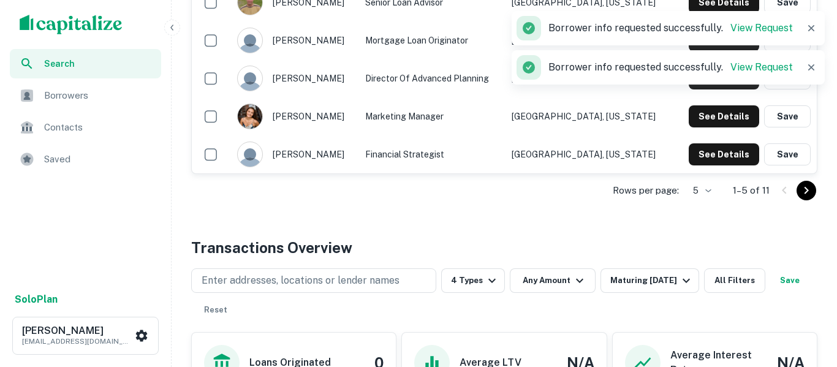
scroll to position [541, 0]
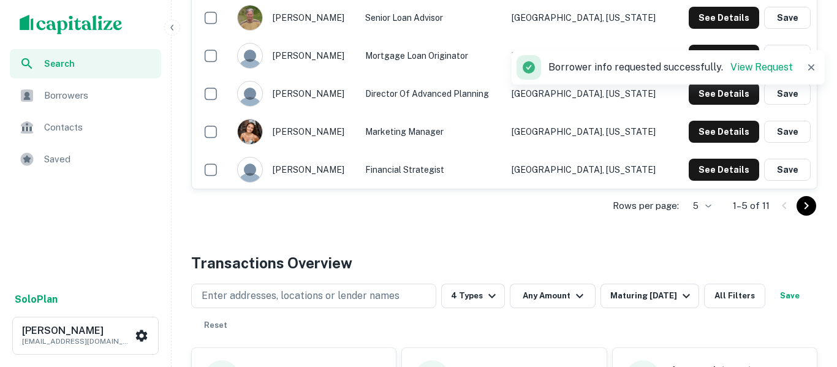
click at [770, 308] on button "Save" at bounding box center [789, 296] width 39 height 25
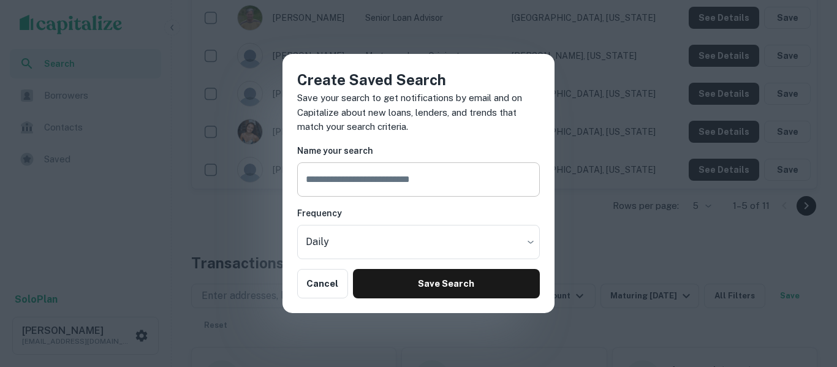
click at [486, 184] on input "text" at bounding box center [418, 179] width 243 height 34
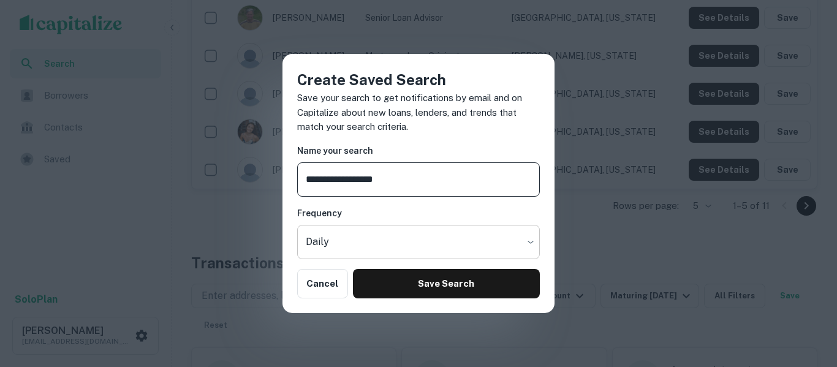
type input "**********"
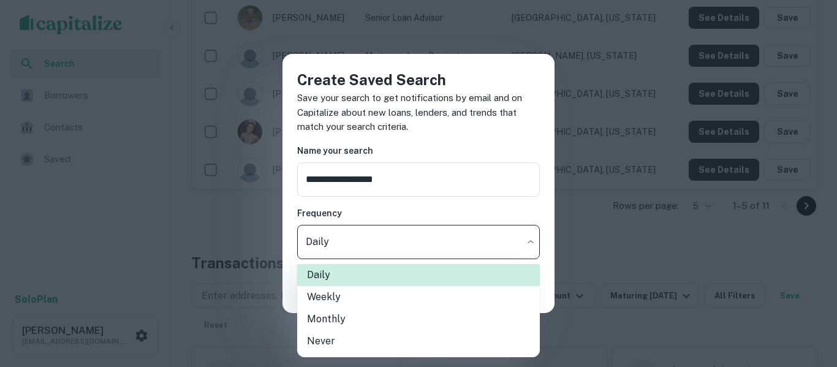
click at [420, 303] on li "Weekly" at bounding box center [418, 297] width 243 height 22
type input "******"
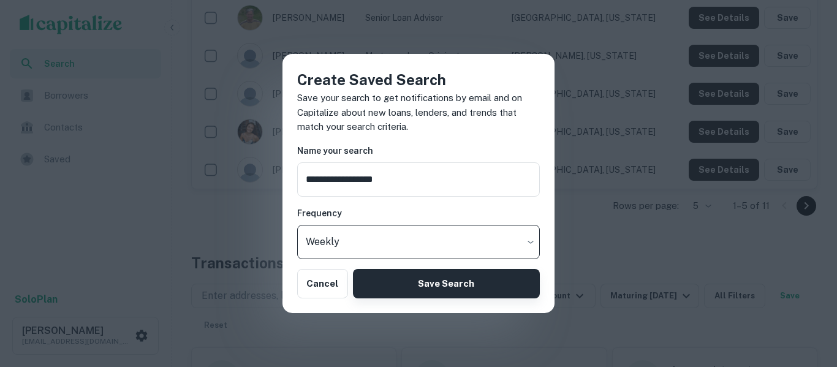
click at [443, 288] on button "Save Search" at bounding box center [446, 283] width 187 height 29
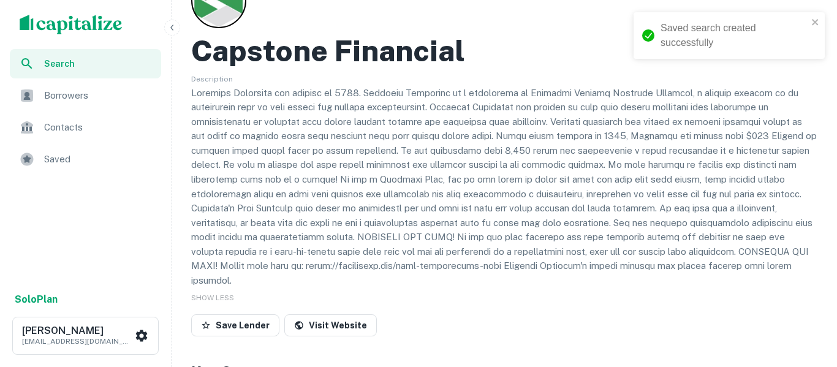
scroll to position [69, 0]
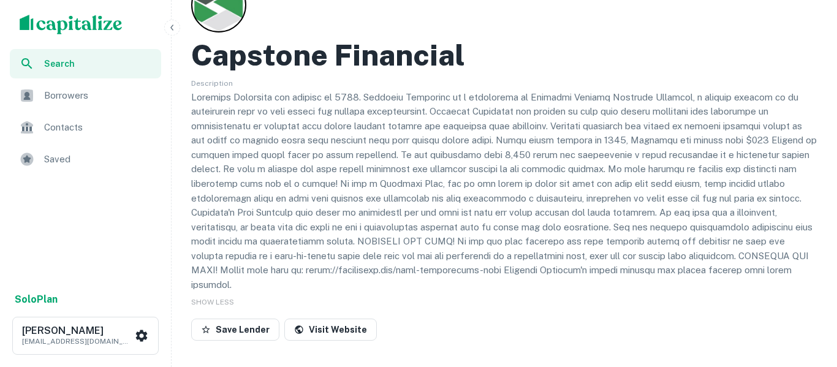
click at [82, 66] on span "Search" at bounding box center [99, 63] width 110 height 13
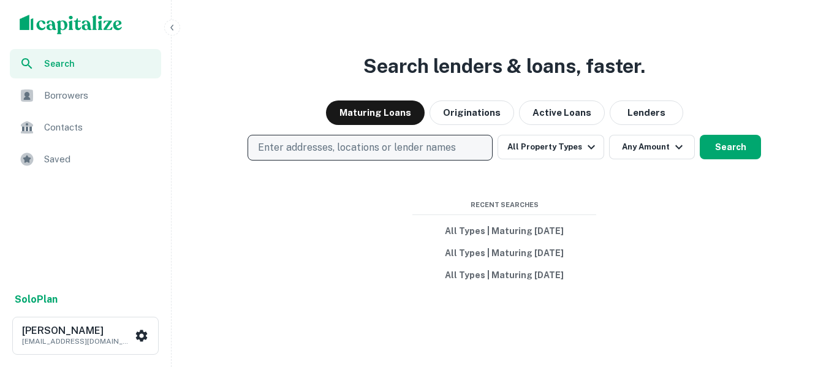
click at [421, 144] on p "Enter addresses, locations or lender names" at bounding box center [357, 147] width 198 height 15
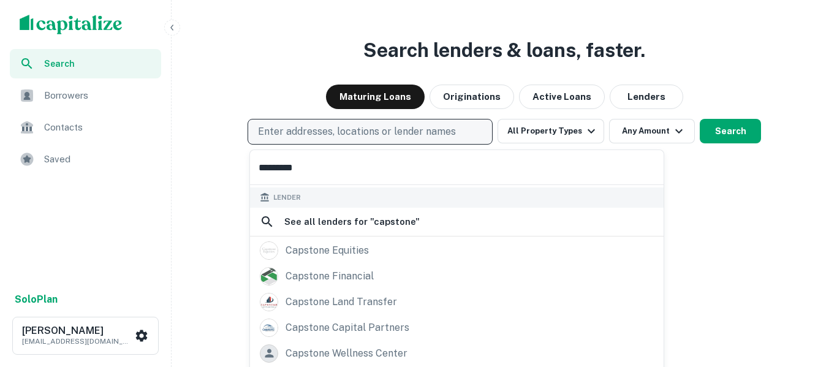
scroll to position [129, 0]
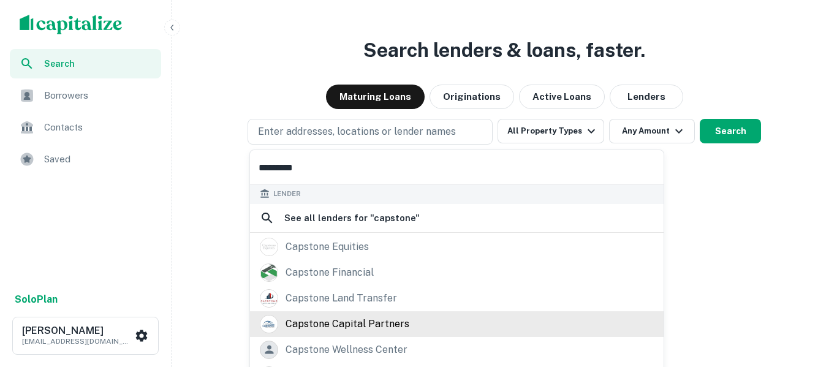
type input "********"
click at [395, 326] on div "capstone capital partners" at bounding box center [347, 324] width 124 height 18
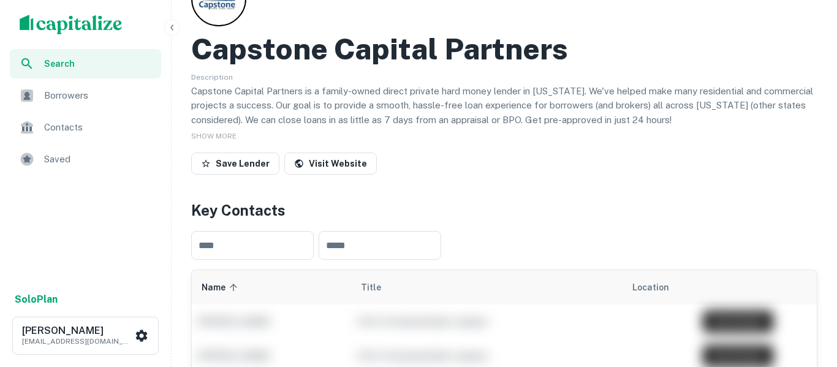
scroll to position [74, 0]
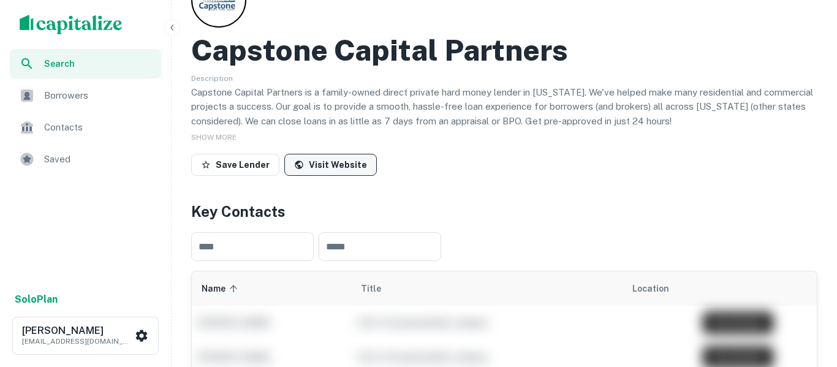
click at [342, 170] on link "Visit Website" at bounding box center [330, 165] width 92 height 22
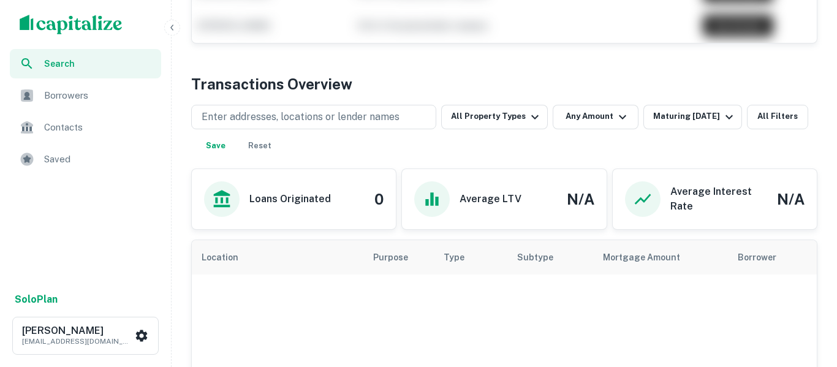
scroll to position [570, 0]
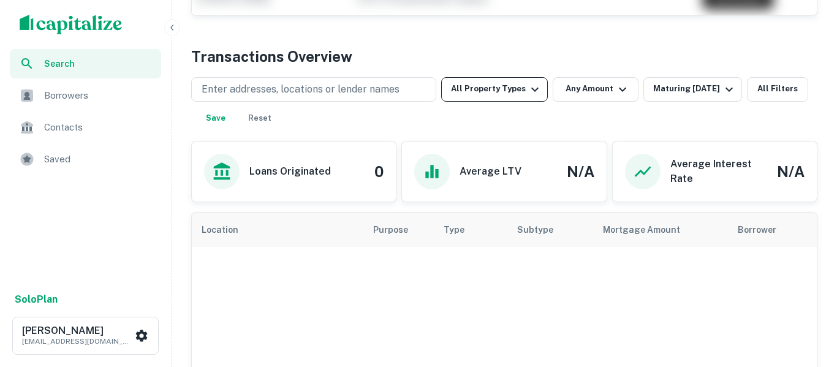
click at [515, 94] on button "All Property Types" at bounding box center [494, 89] width 107 height 25
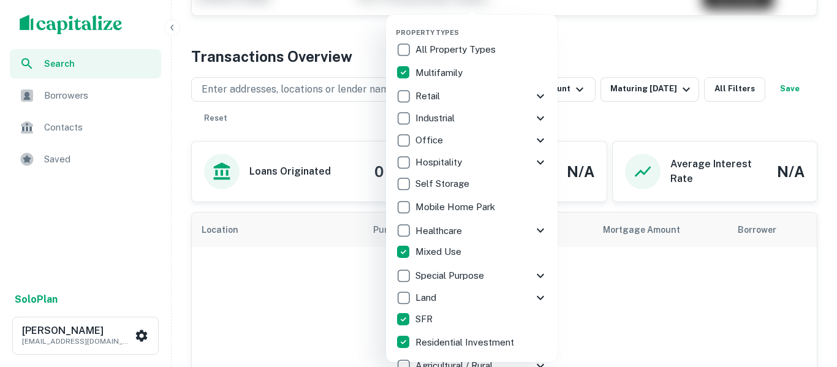
click at [608, 320] on div at bounding box center [418, 183] width 837 height 367
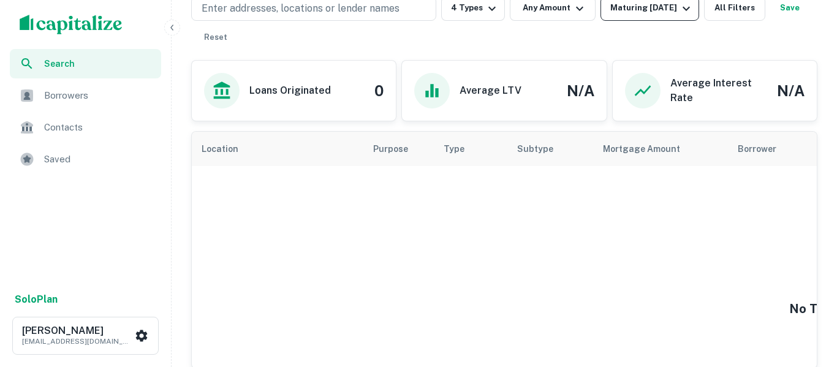
click at [667, 16] on button "Maturing [DATE]" at bounding box center [649, 8] width 99 height 25
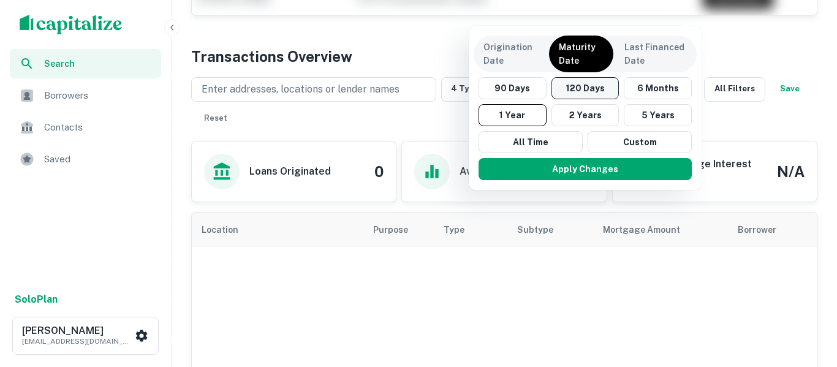
click at [587, 92] on button "120 Days" at bounding box center [585, 88] width 68 height 22
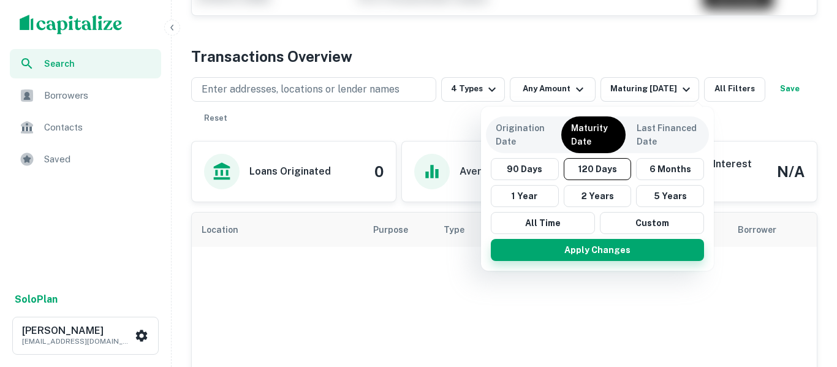
click at [601, 256] on button "Apply Changes" at bounding box center [597, 250] width 213 height 22
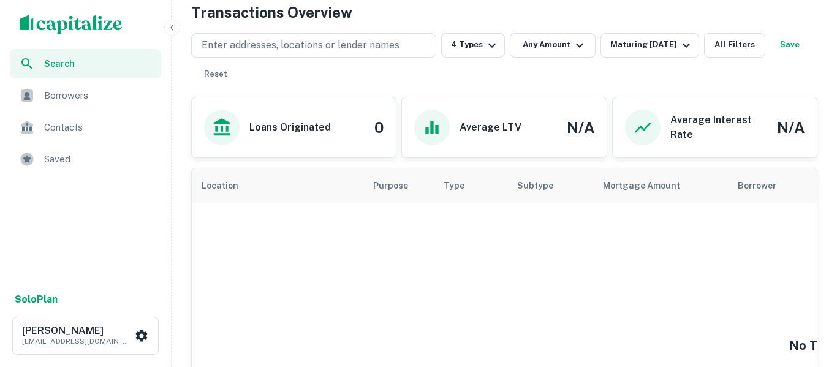
scroll to position [619, 0]
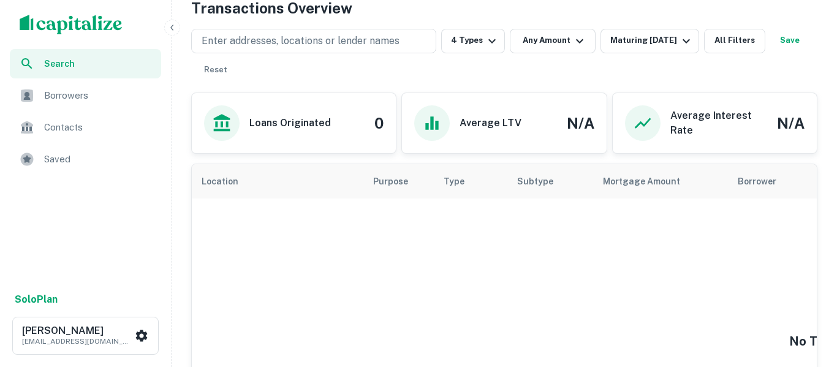
click at [770, 53] on button "Save" at bounding box center [789, 41] width 39 height 25
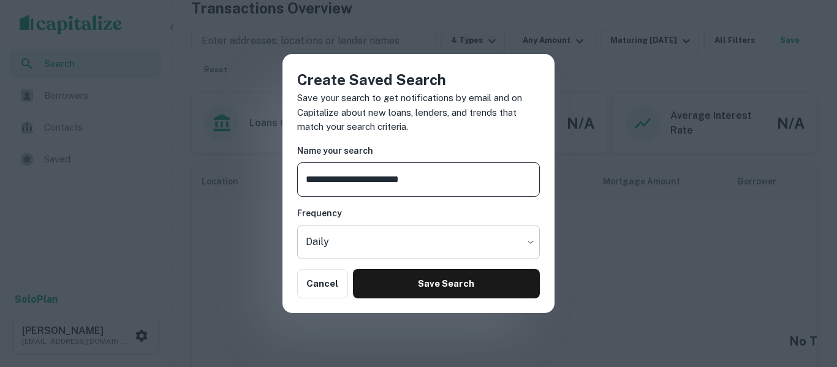
type input "**********"
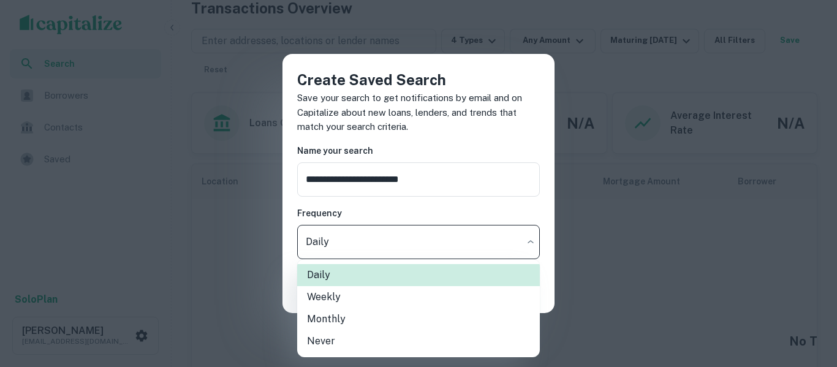
click at [402, 306] on li "Weekly" at bounding box center [418, 297] width 243 height 22
type input "******"
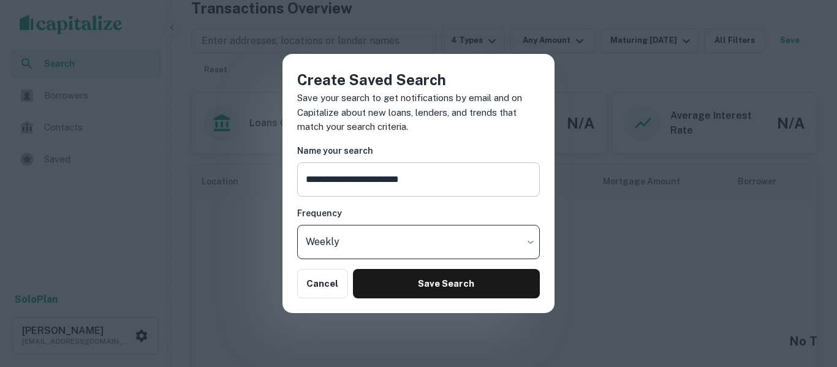
click at [481, 179] on input "**********" at bounding box center [418, 179] width 243 height 34
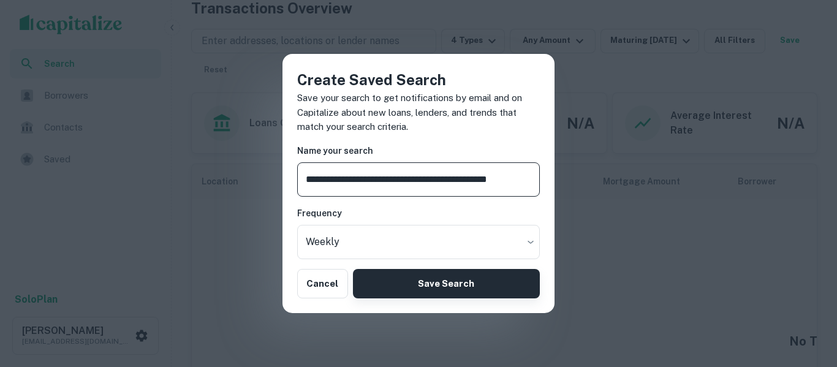
type input "**********"
click at [478, 297] on button "Save Search" at bounding box center [446, 283] width 187 height 29
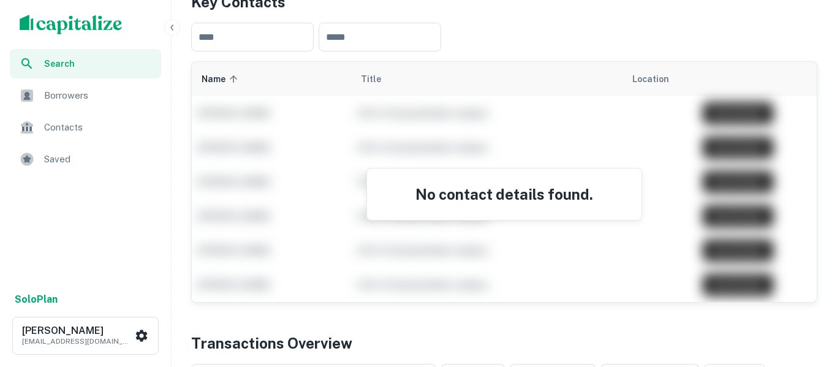
scroll to position [283, 0]
click at [72, 66] on span "Search" at bounding box center [99, 63] width 110 height 13
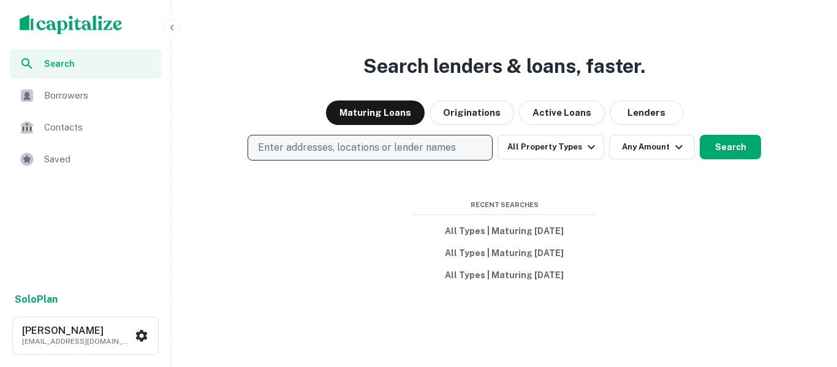
click at [420, 151] on p "Enter addresses, locations or lender names" at bounding box center [357, 147] width 198 height 15
type input "*******"
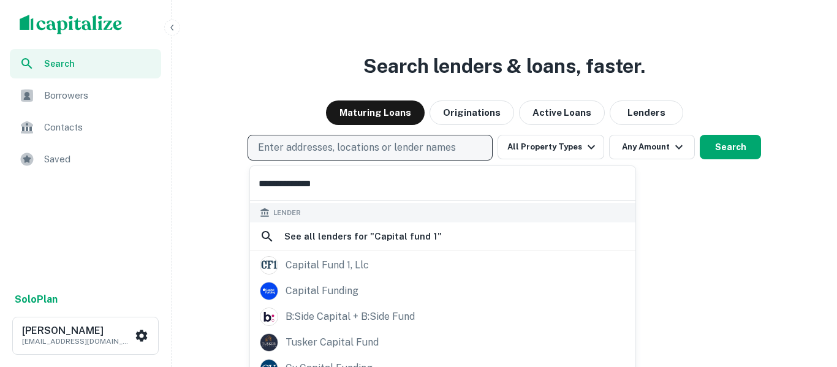
scroll to position [87, 0]
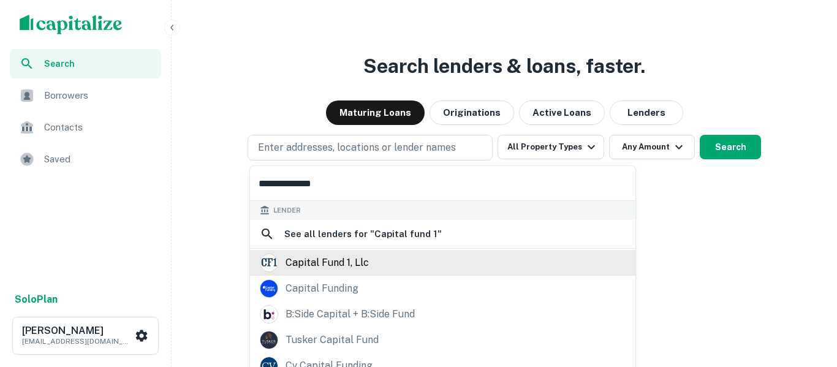
type input "**********"
click at [367, 266] on div "capital fund 1, llc" at bounding box center [326, 263] width 83 height 18
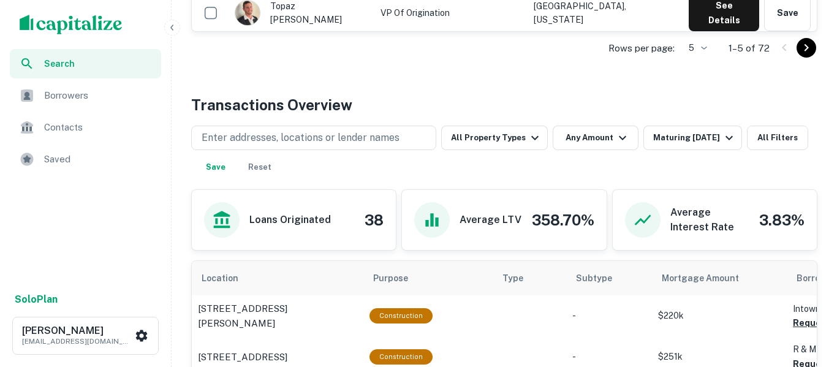
scroll to position [519, 0]
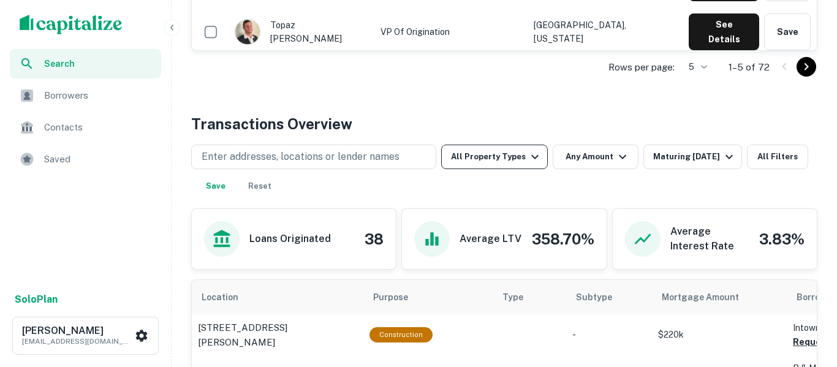
click at [519, 151] on button "All Property Types" at bounding box center [494, 157] width 107 height 25
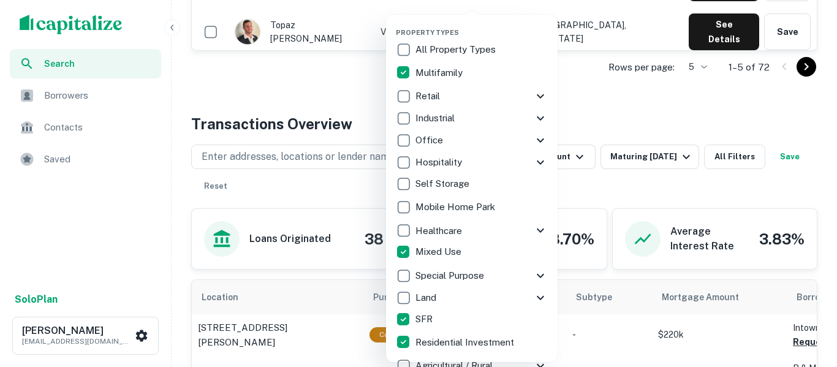
click at [678, 116] on div at bounding box center [418, 183] width 837 height 367
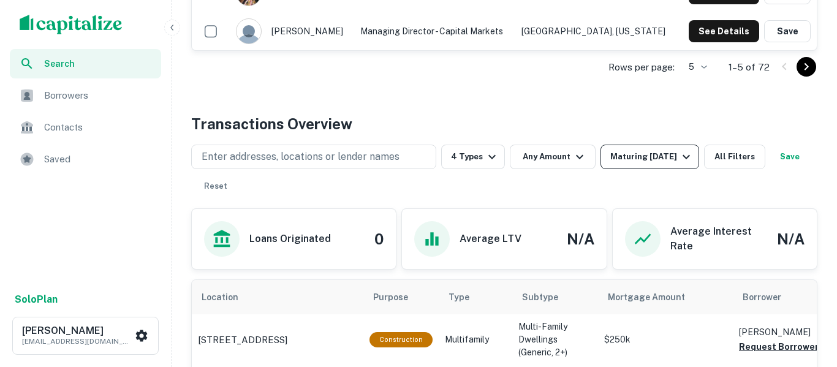
click at [694, 161] on button "Maturing [DATE]" at bounding box center [649, 157] width 99 height 25
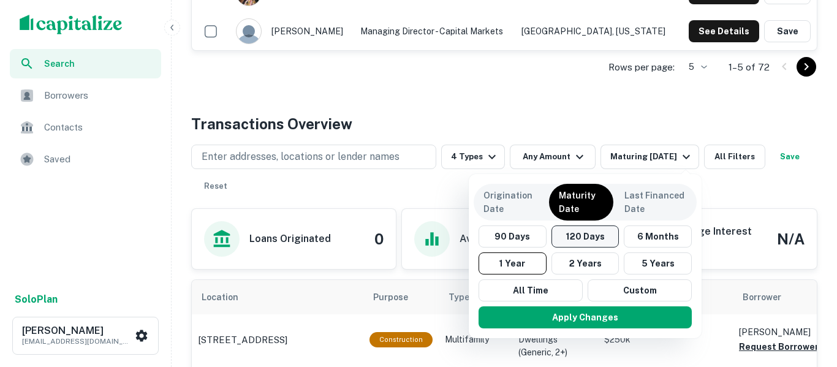
click at [600, 244] on button "120 Days" at bounding box center [585, 236] width 68 height 22
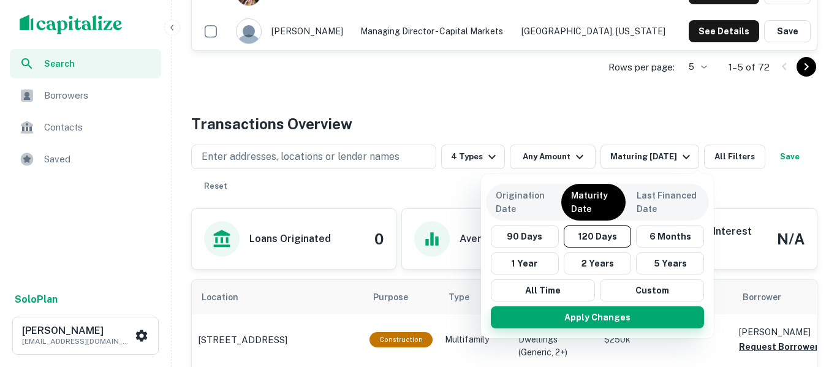
click at [637, 326] on button "Apply Changes" at bounding box center [597, 317] width 213 height 22
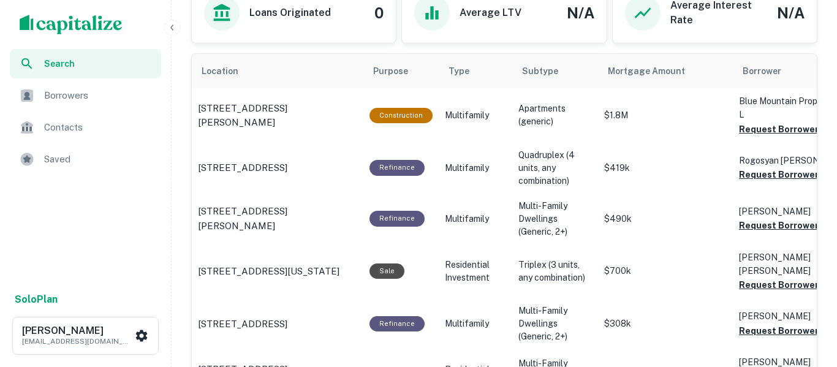
scroll to position [741, 0]
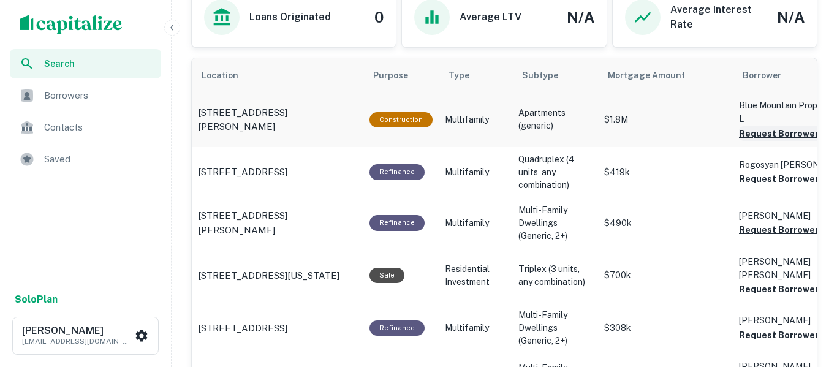
click at [775, 138] on button "Request Borrower Info" at bounding box center [788, 133] width 99 height 15
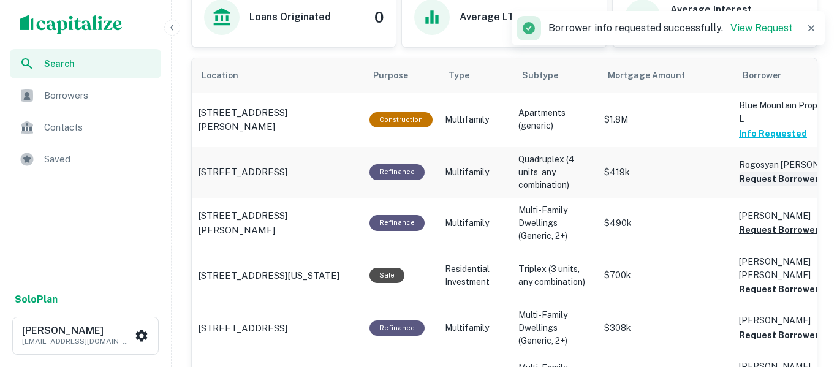
click at [773, 186] on button "Request Borrower Info" at bounding box center [788, 179] width 99 height 15
click at [766, 232] on button "Request Borrower Info" at bounding box center [788, 229] width 99 height 15
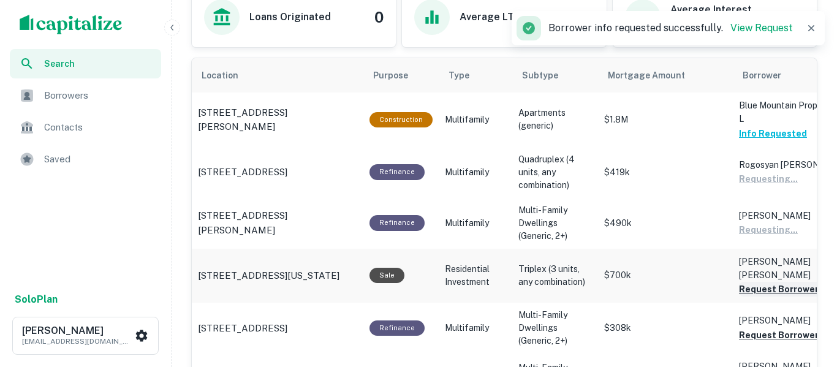
click at [757, 282] on button "Request Borrower Info" at bounding box center [788, 289] width 99 height 15
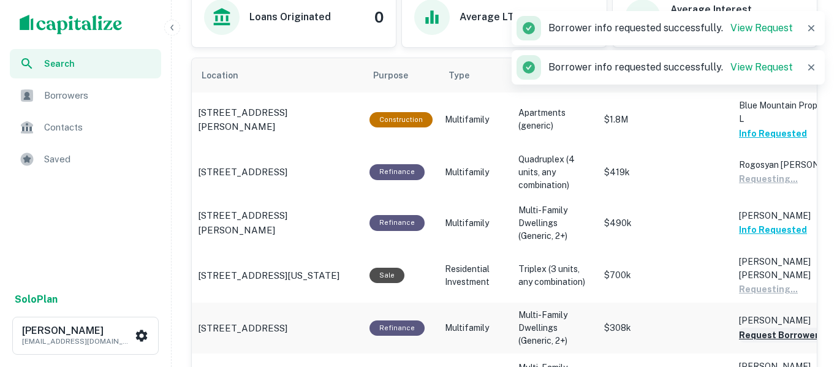
click at [759, 328] on button "Request Borrower Info" at bounding box center [788, 335] width 99 height 15
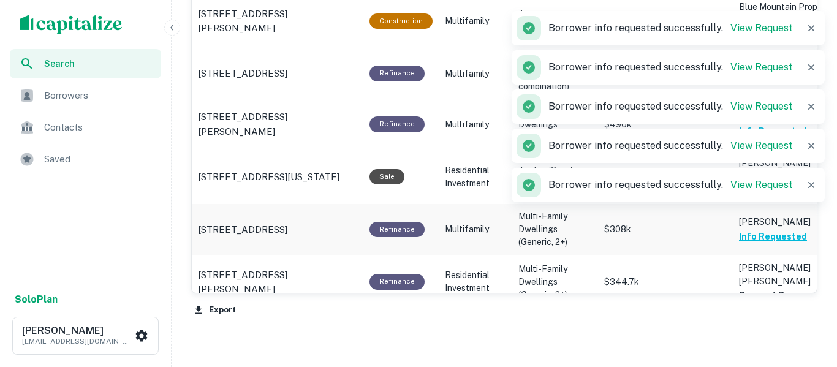
scroll to position [844, 0]
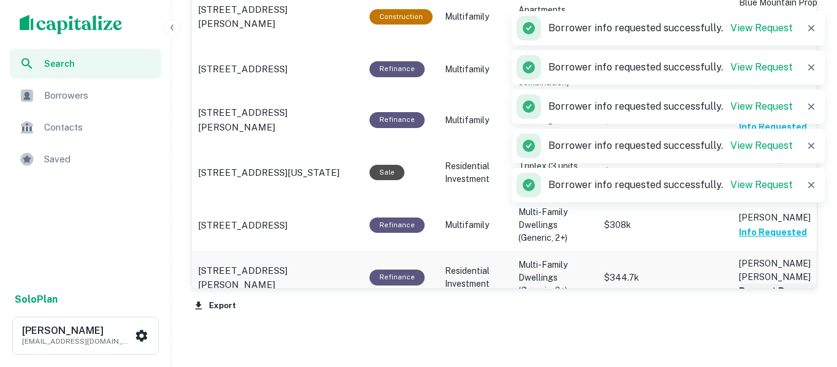
click at [761, 284] on button "Request Borrower Info" at bounding box center [788, 291] width 99 height 15
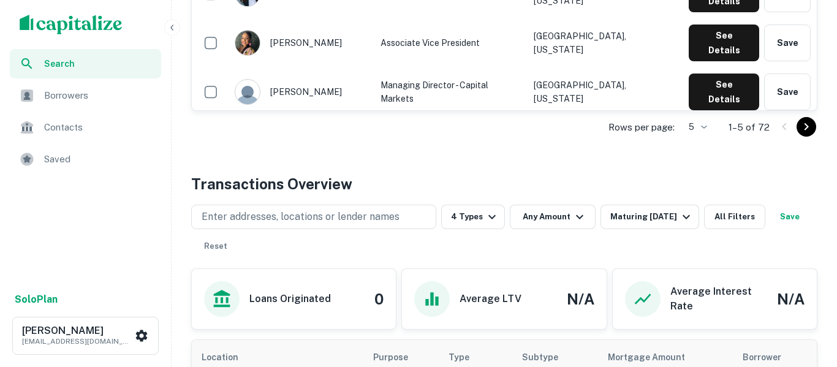
scroll to position [461, 0]
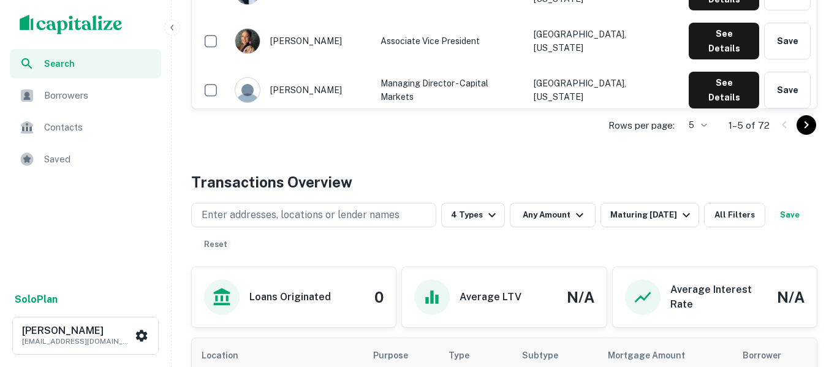
click at [770, 227] on button "Save" at bounding box center [789, 215] width 39 height 25
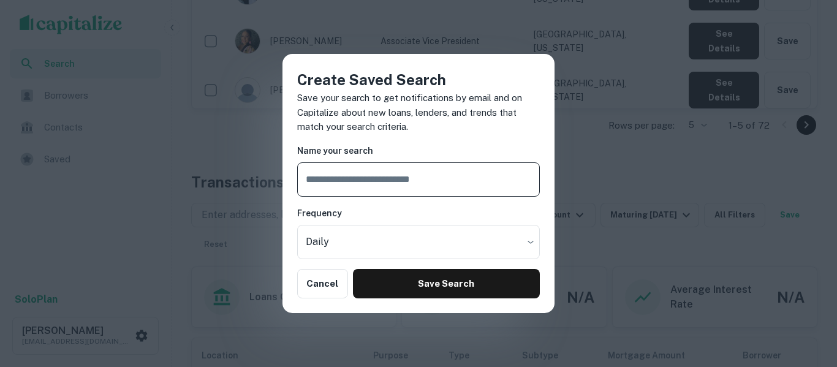
click at [435, 186] on input "text" at bounding box center [418, 179] width 243 height 34
type input "**********"
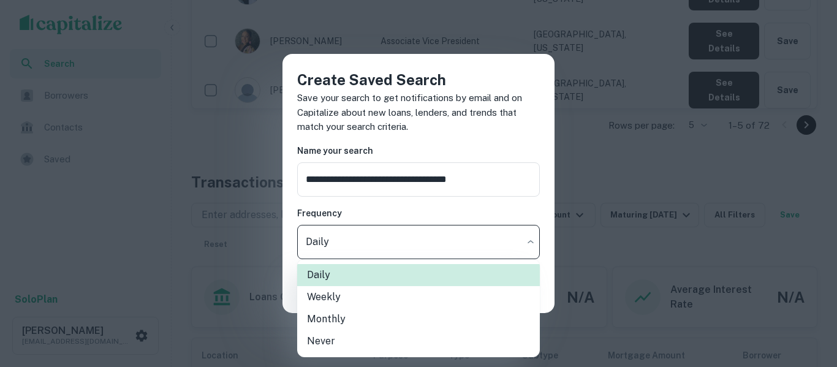
click at [402, 307] on li "Weekly" at bounding box center [418, 297] width 243 height 22
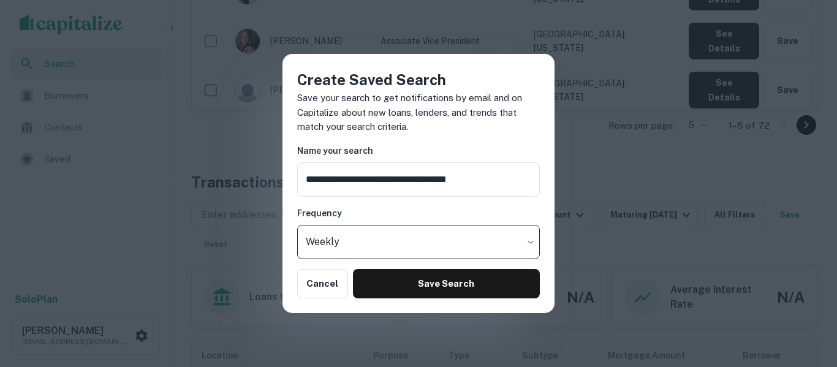
type input "******"
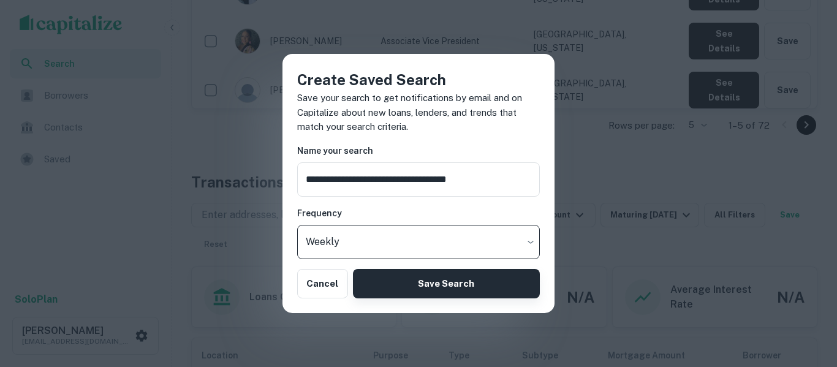
click at [430, 285] on button "Save Search" at bounding box center [446, 283] width 187 height 29
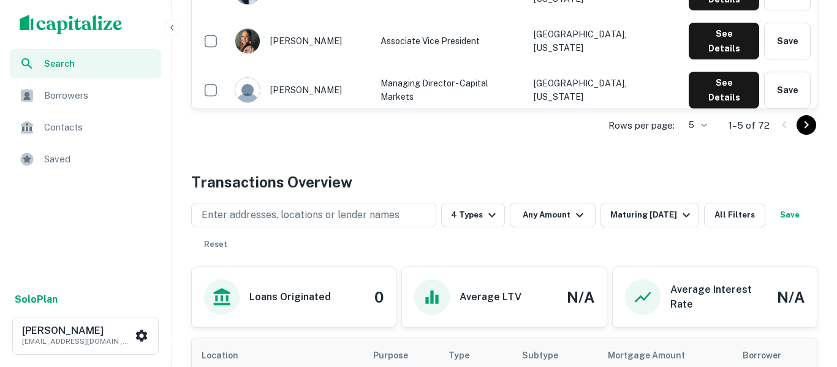
click at [516, 158] on div "Back to search Capital Fund 1, LLC Description SHOW MORE Save Lender Visit Webs…" at bounding box center [503, 186] width 655 height 1257
